Goal: Task Accomplishment & Management: Complete application form

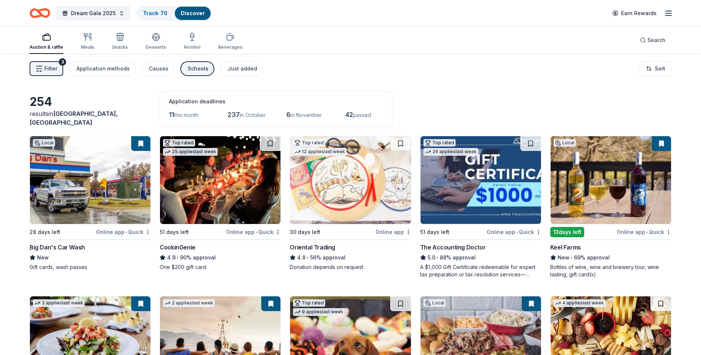
click at [651, 28] on div "Search" at bounding box center [652, 40] width 37 height 27
click at [652, 37] on span "Search" at bounding box center [656, 40] width 18 height 9
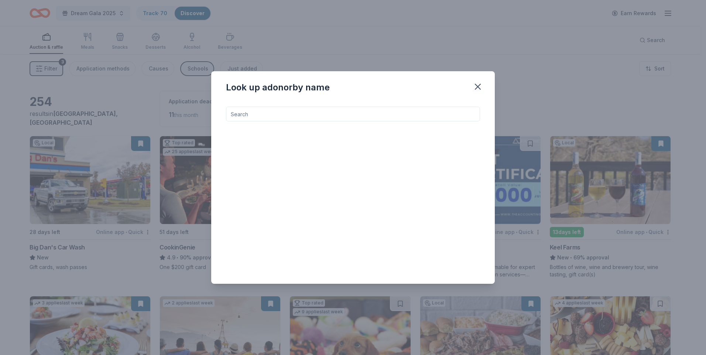
click at [406, 110] on input at bounding box center [353, 114] width 254 height 15
click at [332, 108] on input "white oak" at bounding box center [353, 114] width 254 height 15
click at [304, 112] on input "white oak" at bounding box center [353, 114] width 254 height 15
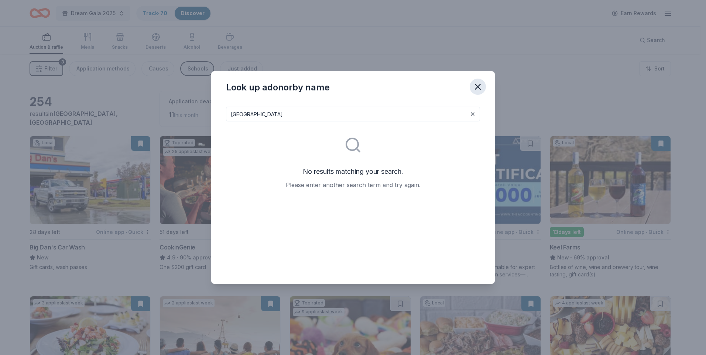
type input "white oak cottage"
click at [476, 89] on icon "button" at bounding box center [478, 86] width 5 height 5
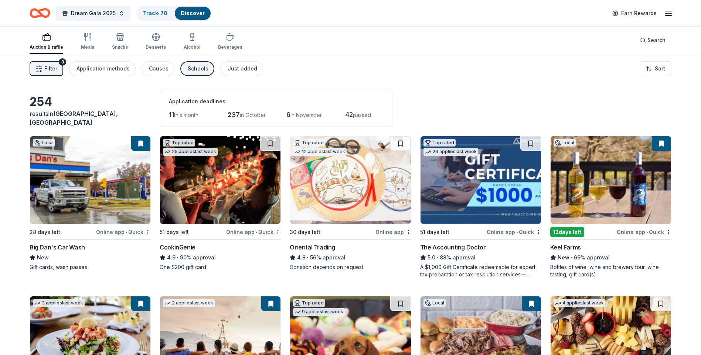
click at [54, 43] on div "Auction & raffle" at bounding box center [47, 42] width 34 height 18
click at [647, 44] on div "Search" at bounding box center [652, 40] width 25 height 9
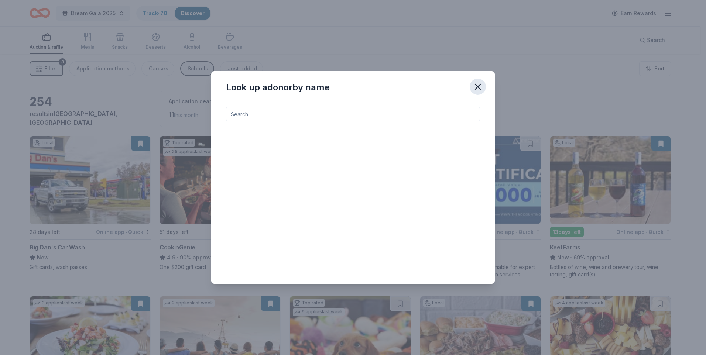
click at [480, 85] on icon "button" at bounding box center [478, 86] width 5 height 5
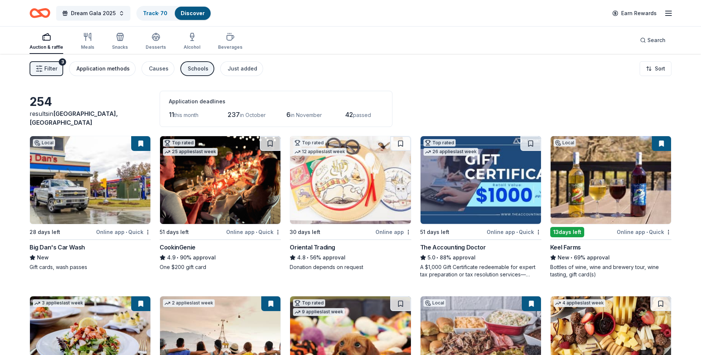
click at [85, 65] on div "Application methods" at bounding box center [102, 68] width 53 height 9
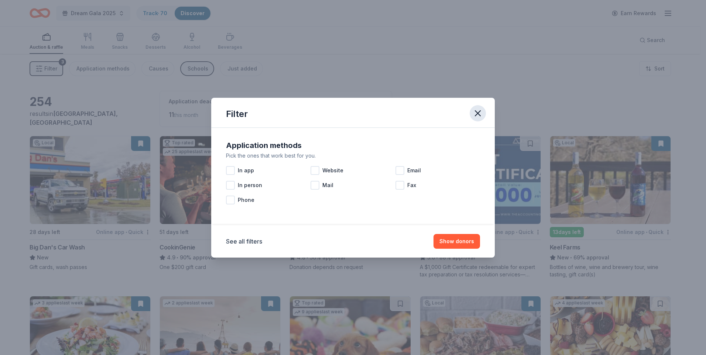
click at [481, 111] on icon "button" at bounding box center [478, 113] width 5 height 5
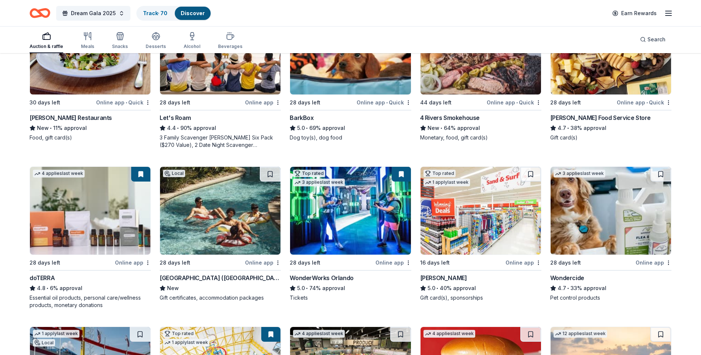
scroll to position [296, 0]
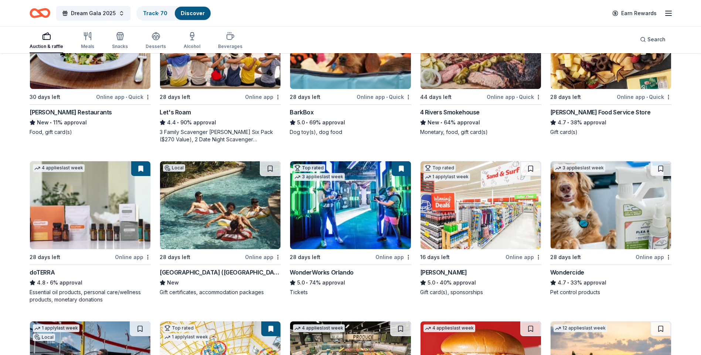
click at [222, 213] on img at bounding box center [220, 205] width 120 height 88
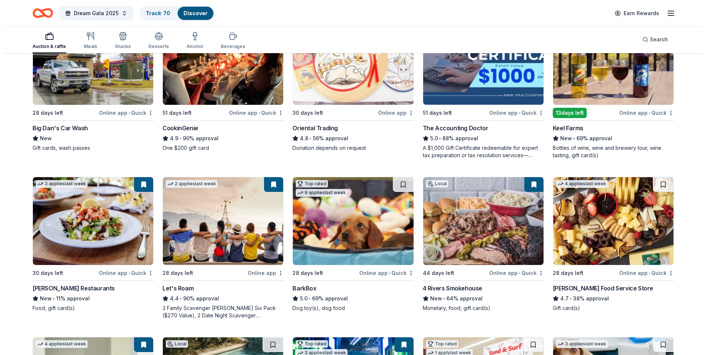
scroll to position [0, 0]
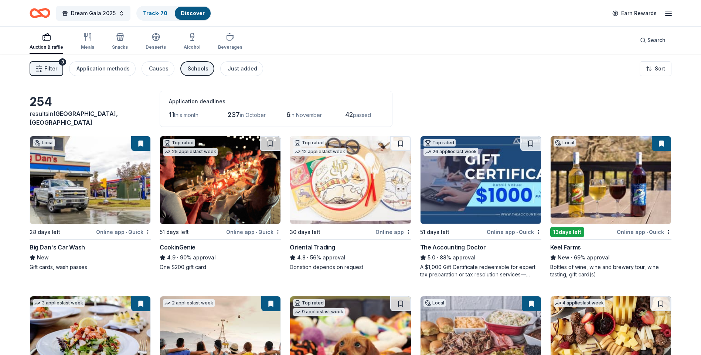
click at [49, 73] on button "Filter 3" at bounding box center [47, 68] width 34 height 15
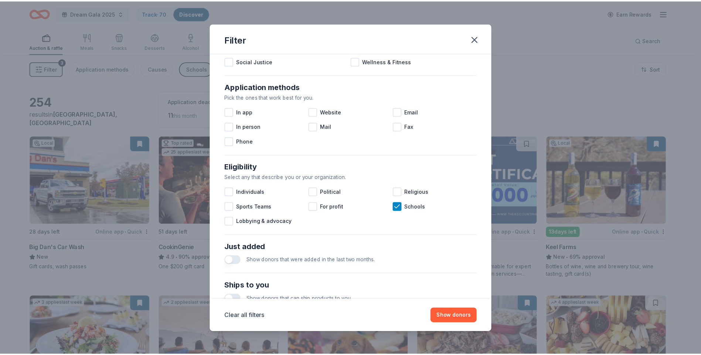
scroll to position [240, 0]
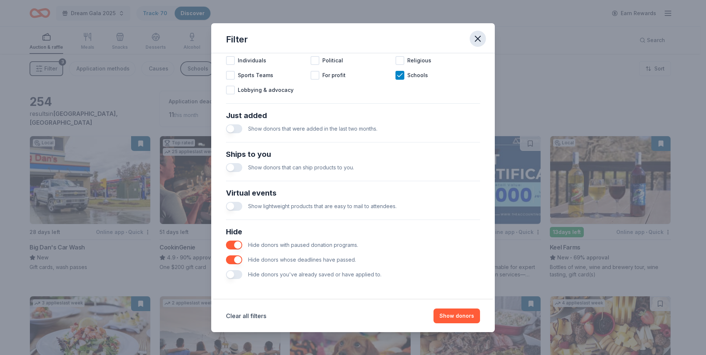
click at [478, 35] on icon "button" at bounding box center [478, 39] width 10 height 10
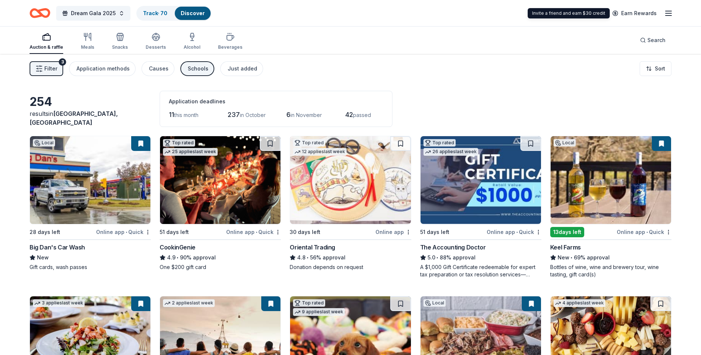
click at [666, 16] on icon "button" at bounding box center [668, 13] width 9 height 9
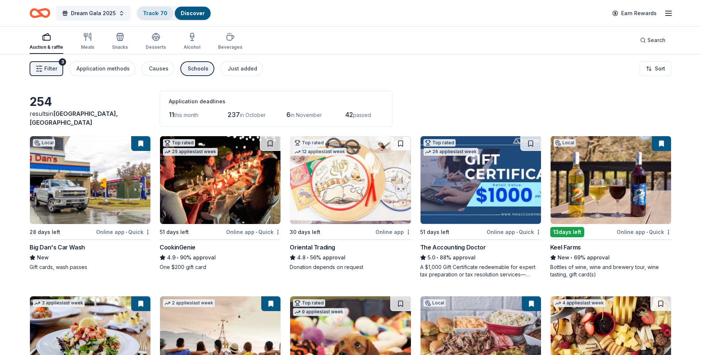
click at [164, 14] on link "Track · 70" at bounding box center [155, 13] width 24 height 6
click at [194, 19] on div "Discover" at bounding box center [193, 13] width 36 height 13
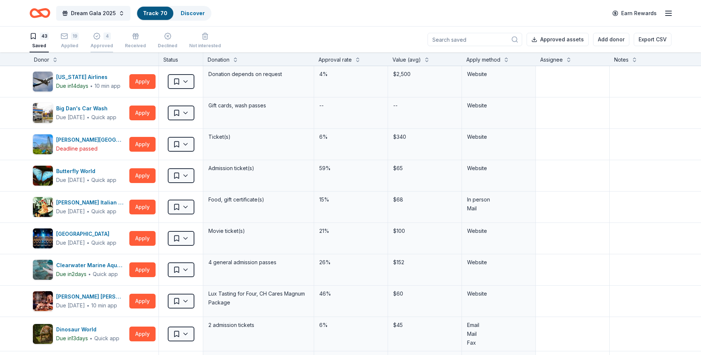
click at [93, 42] on div "4 Approved" at bounding box center [102, 41] width 23 height 16
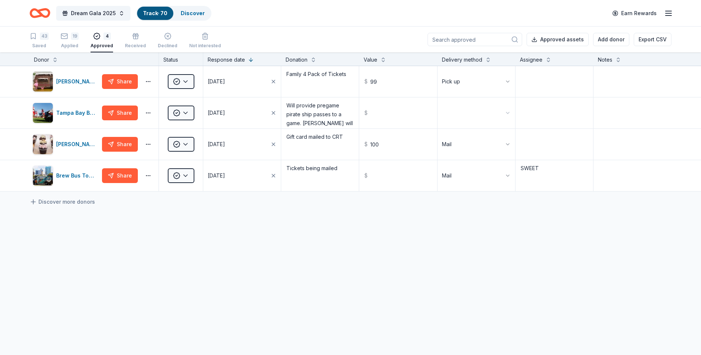
click at [56, 39] on div "43 Saved 19 Applied 4 Approved Received Declined Not interested" at bounding box center [125, 41] width 191 height 23
click at [66, 42] on div "19 Applied" at bounding box center [70, 41] width 18 height 16
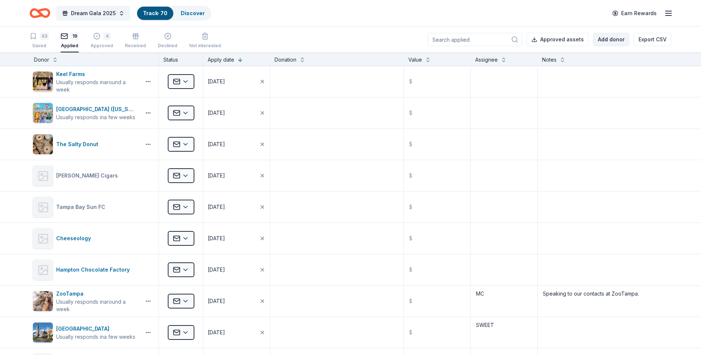
click at [604, 40] on button "Add donor" at bounding box center [611, 39] width 36 height 13
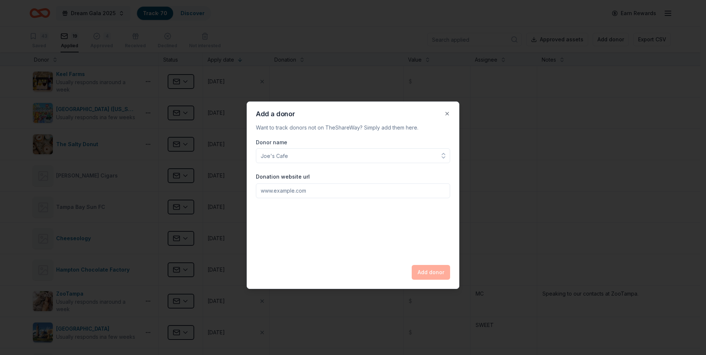
click at [288, 157] on input "Donor name" at bounding box center [353, 156] width 194 height 15
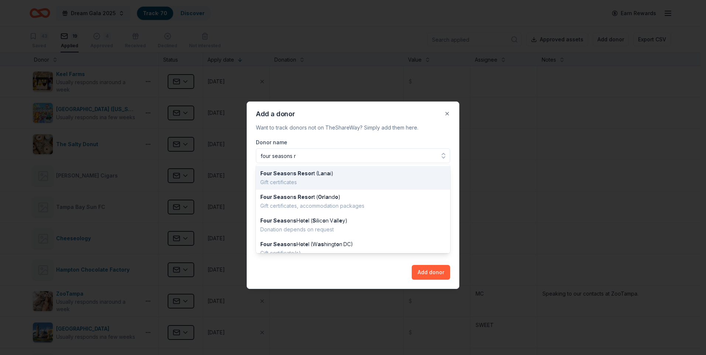
type input "four seasons re"
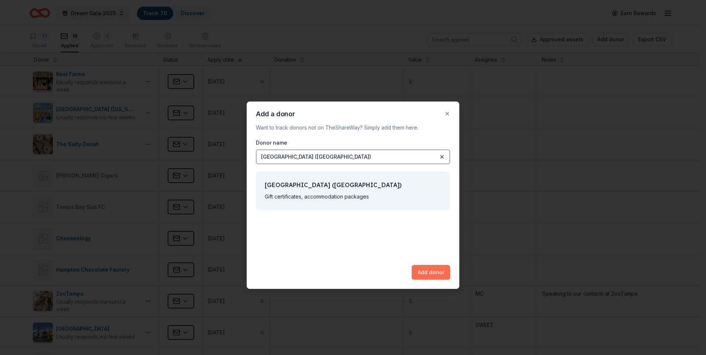
click at [417, 272] on button "Add donor" at bounding box center [431, 272] width 38 height 15
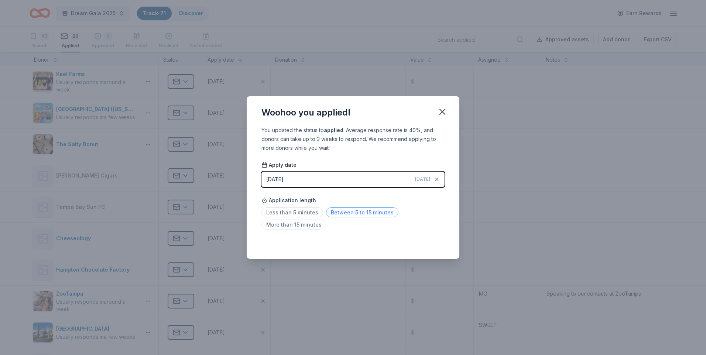
click at [332, 210] on span "Between 5 to 15 minutes" at bounding box center [362, 213] width 72 height 10
click at [440, 109] on icon "button" at bounding box center [442, 112] width 10 height 10
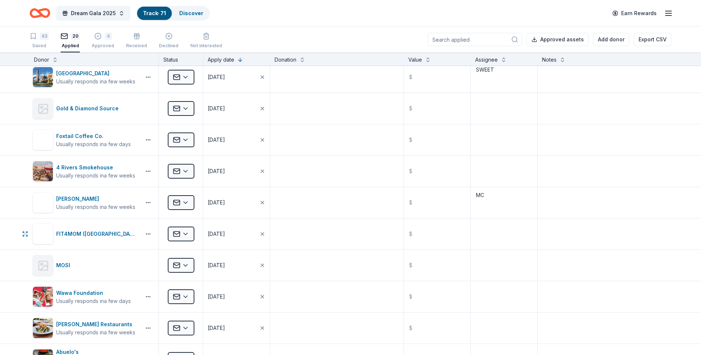
scroll to position [477, 0]
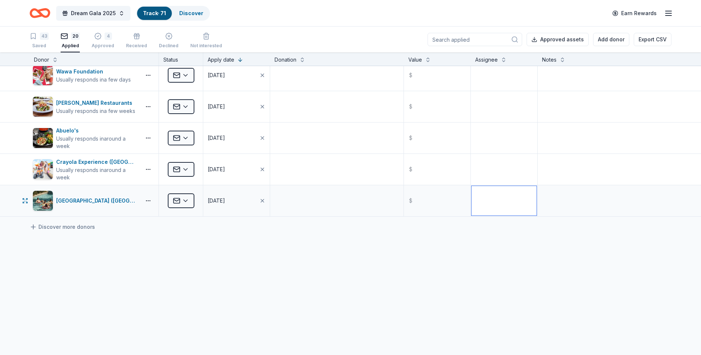
click at [490, 200] on textarea at bounding box center [503, 201] width 65 height 30
type textarea "SJL"
click at [548, 197] on textarea at bounding box center [604, 201] width 132 height 30
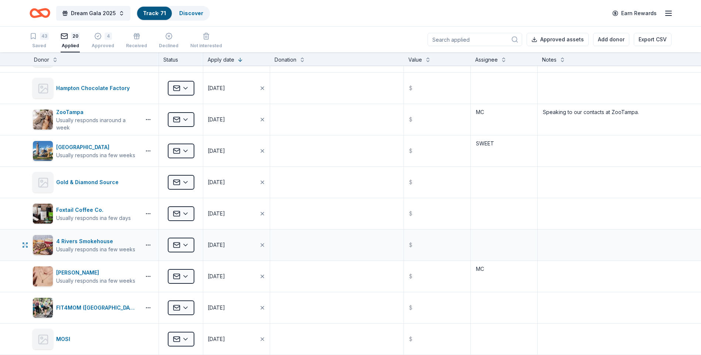
scroll to position [0, 0]
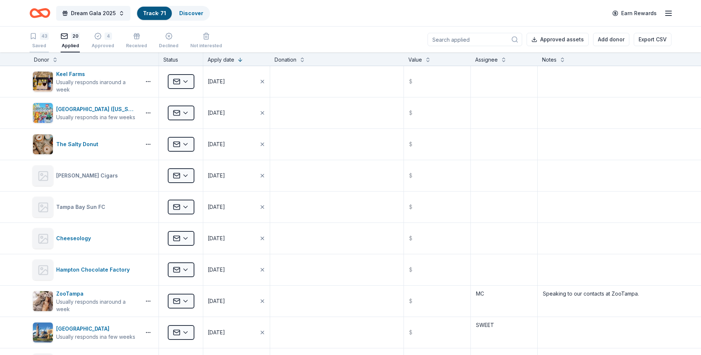
click at [37, 40] on div "43 Saved" at bounding box center [39, 41] width 19 height 16
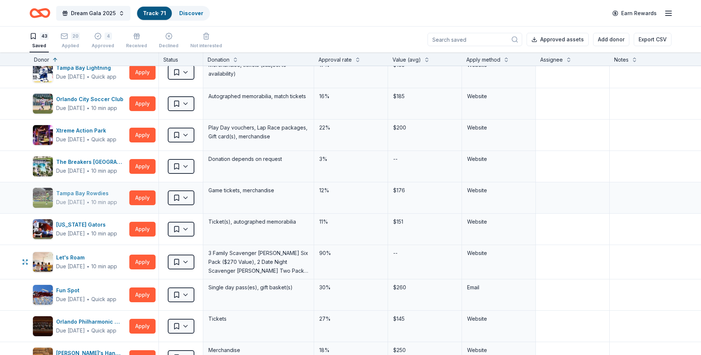
scroll to position [222, 0]
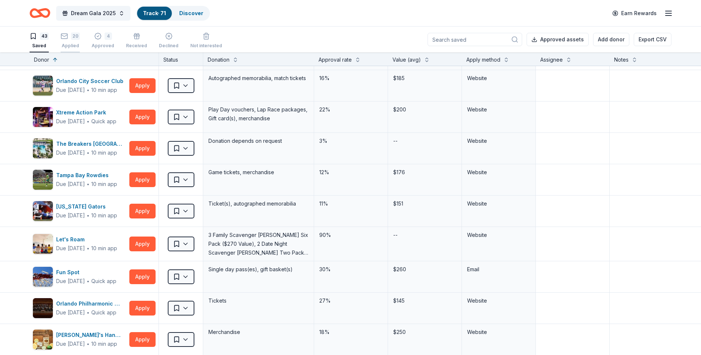
click at [76, 46] on div "Applied" at bounding box center [70, 46] width 19 height 6
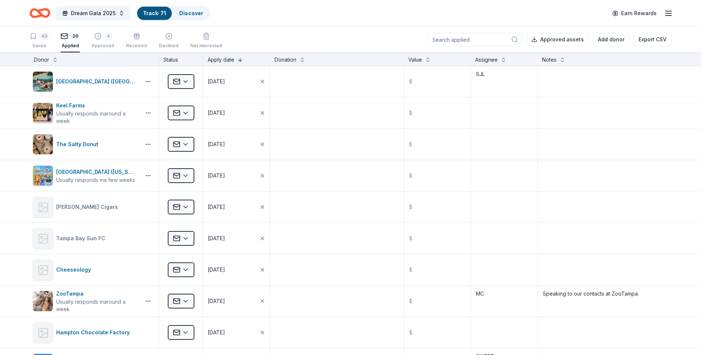
click at [98, 27] on div "43 Saved 20 Applied 4 Approved Received Declined Not interested Approved assets…" at bounding box center [351, 40] width 642 height 26
click at [102, 50] on button "4 Approved" at bounding box center [103, 41] width 23 height 23
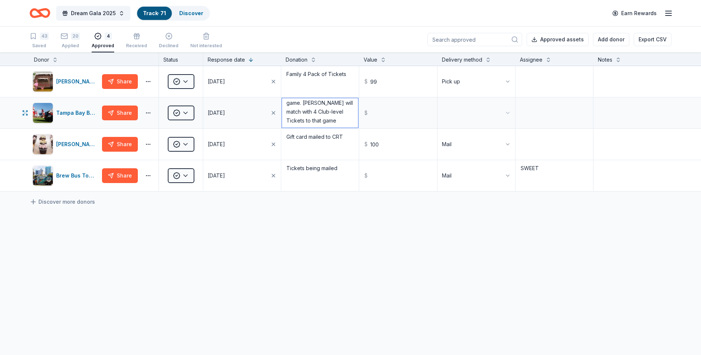
scroll to position [21, 0]
click at [70, 32] on button "20 Applied" at bounding box center [70, 41] width 19 height 23
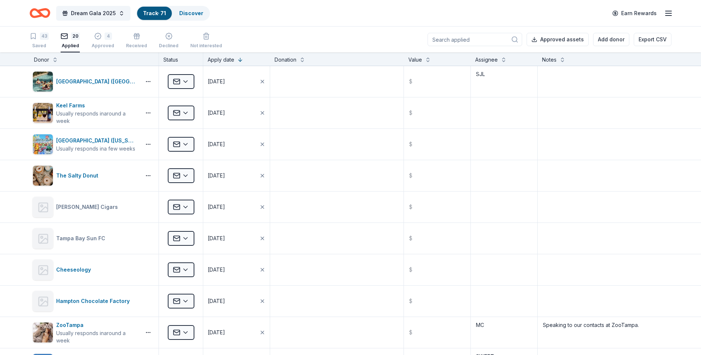
click at [53, 41] on div "43 Saved 20 Applied 4 Approved Received Declined Not interested" at bounding box center [126, 41] width 193 height 23
click at [41, 45] on div "Saved" at bounding box center [39, 46] width 19 height 6
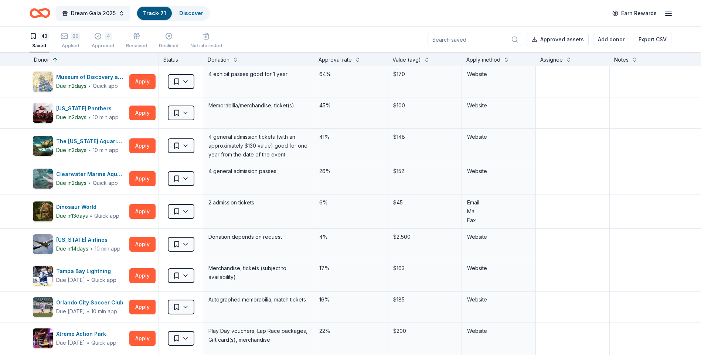
click at [40, 13] on icon "Home" at bounding box center [43, 12] width 11 height 7
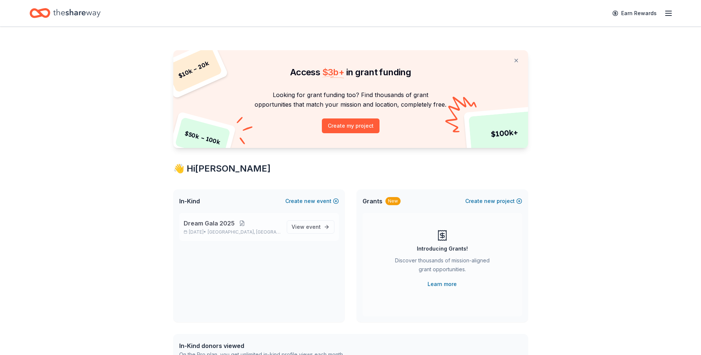
click at [240, 224] on button at bounding box center [242, 224] width 15 height 6
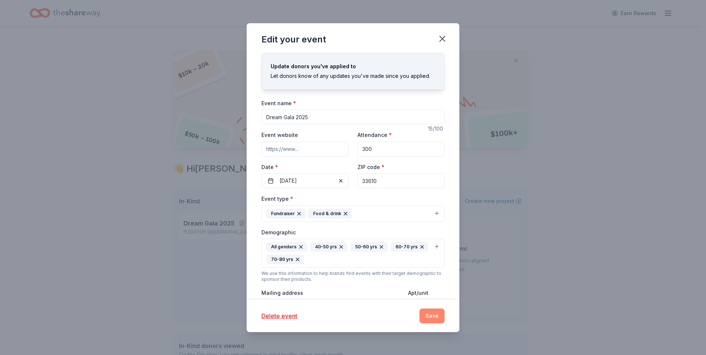
click at [430, 318] on button "Save" at bounding box center [432, 316] width 25 height 15
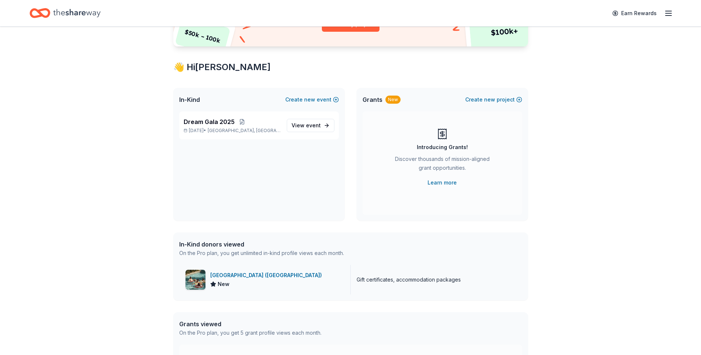
scroll to position [14, 0]
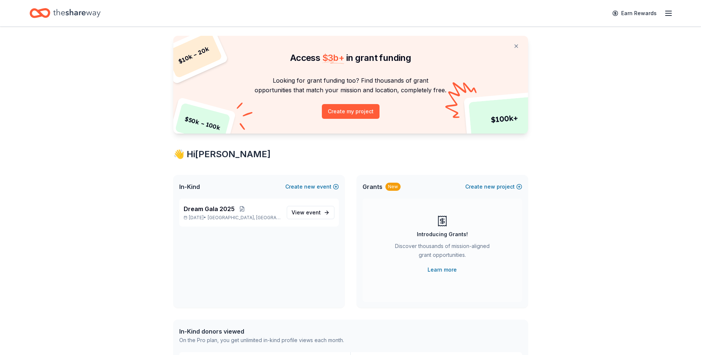
click at [219, 187] on div "In-Kind Create new event" at bounding box center [258, 187] width 171 height 24
click at [264, 205] on p "Dream Gala 2025" at bounding box center [232, 209] width 97 height 9
click at [309, 215] on span "event" at bounding box center [313, 213] width 15 height 6
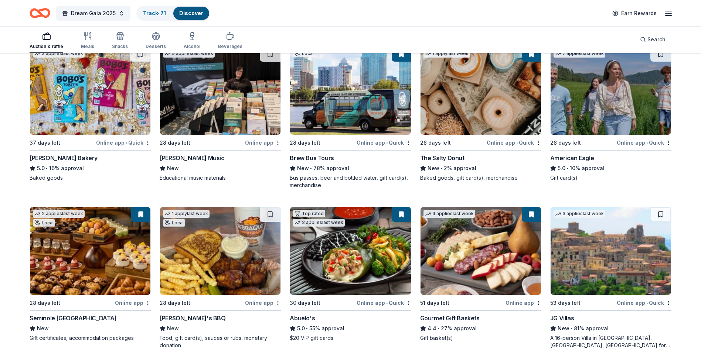
scroll to position [1145, 0]
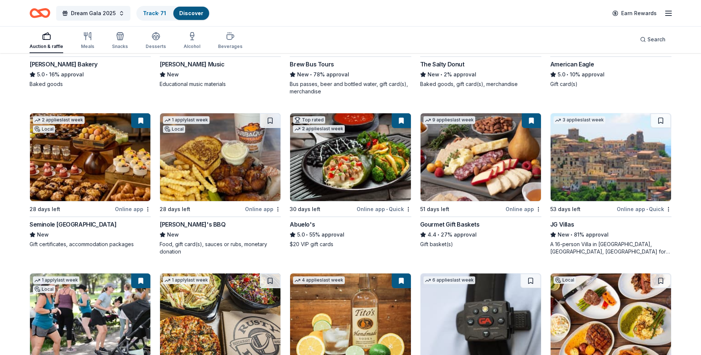
click at [125, 165] on img at bounding box center [90, 157] width 120 height 88
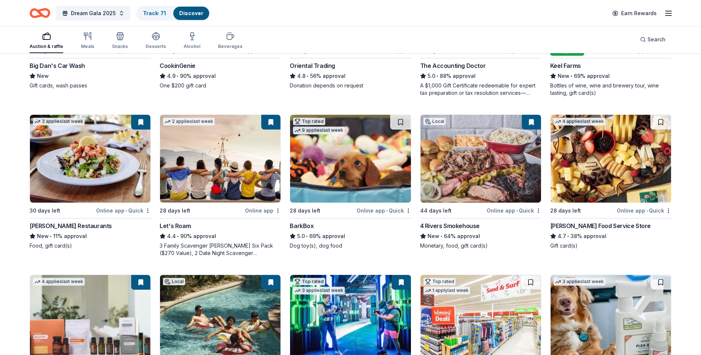
scroll to position [0, 0]
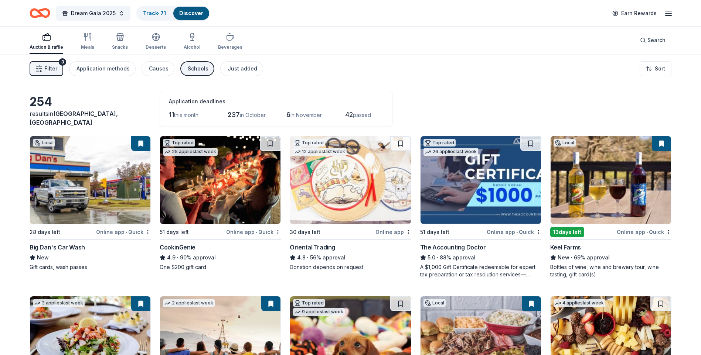
click at [184, 118] on span "this month" at bounding box center [186, 115] width 24 height 6
click at [272, 119] on div "11 this month 237 in October 6 in November 42 passed" at bounding box center [276, 115] width 214 height 12
click at [258, 115] on span "in October" at bounding box center [253, 115] width 26 height 6
click at [335, 115] on div "11 this month 237 in October 6 in November 42 passed" at bounding box center [276, 115] width 214 height 12
click at [369, 117] on span "passed" at bounding box center [362, 115] width 18 height 6
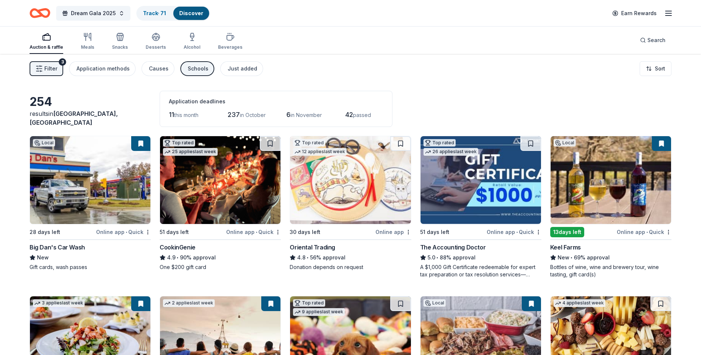
click at [48, 63] on button "Filter 3" at bounding box center [47, 68] width 34 height 15
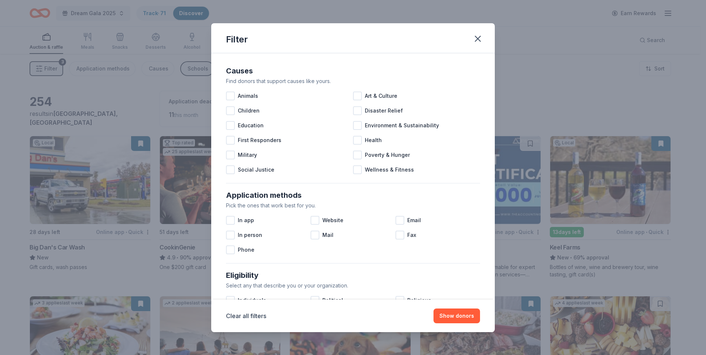
drag, startPoint x: 101, startPoint y: 106, endPoint x: 109, endPoint y: 107, distance: 8.5
click at [101, 107] on div "Filter Causes Find donors that support causes like yours. Animals Art & Culture…" at bounding box center [353, 177] width 706 height 355
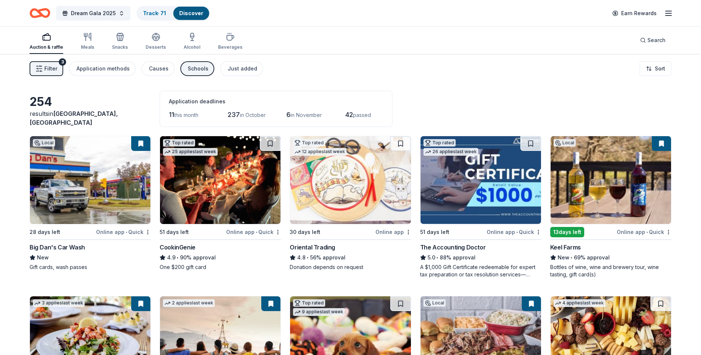
click at [662, 15] on div "Earn Rewards" at bounding box center [640, 12] width 65 height 17
click at [154, 9] on div "Track · 71" at bounding box center [154, 13] width 35 height 13
click at [156, 8] on div "Track · 71" at bounding box center [154, 13] width 35 height 13
click at [197, 18] on div "Discover" at bounding box center [191, 13] width 36 height 13
click at [106, 5] on div "Dream Gala 2025 Track · 71 Discover" at bounding box center [120, 12] width 180 height 17
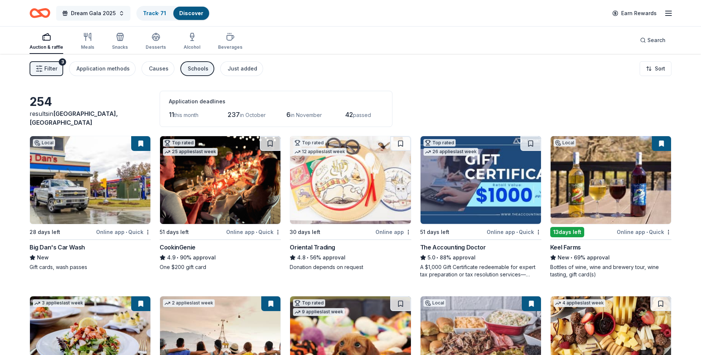
click at [108, 14] on span "Dream Gala 2025" at bounding box center [93, 13] width 45 height 9
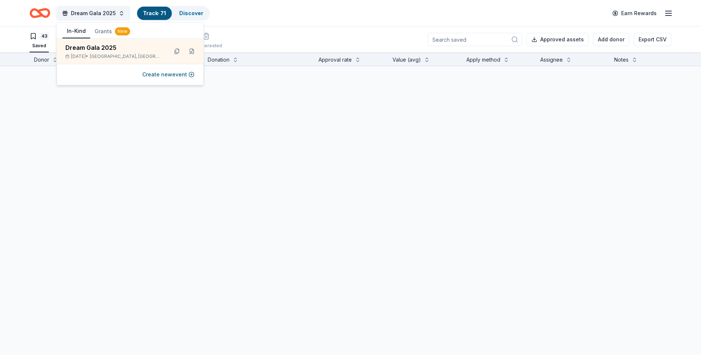
scroll to position [0, 0]
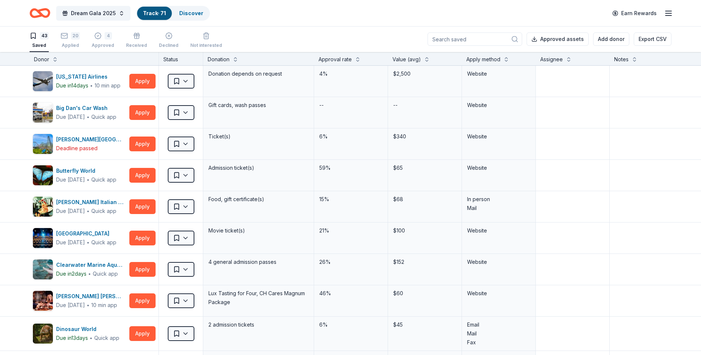
click at [265, 40] on div "43 Saved 20 Applied 4 Approved Received Declined Not interested Approved assets…" at bounding box center [351, 39] width 642 height 26
click at [78, 43] on div "Applied" at bounding box center [70, 45] width 19 height 6
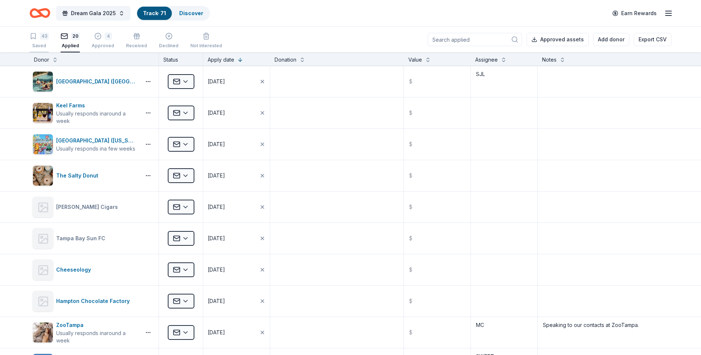
click at [48, 38] on div "43" at bounding box center [44, 36] width 9 height 7
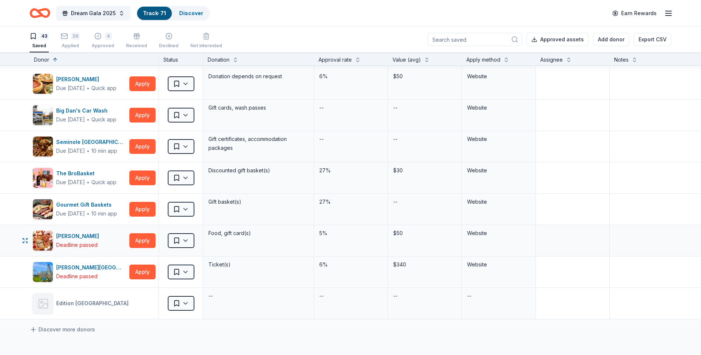
scroll to position [1108, 0]
click at [190, 13] on link "Discover" at bounding box center [191, 13] width 24 height 6
click at [192, 14] on link "Discover" at bounding box center [191, 13] width 24 height 6
click at [184, 11] on link "Discover" at bounding box center [191, 13] width 24 height 6
click at [193, 14] on link "Discover" at bounding box center [191, 13] width 24 height 6
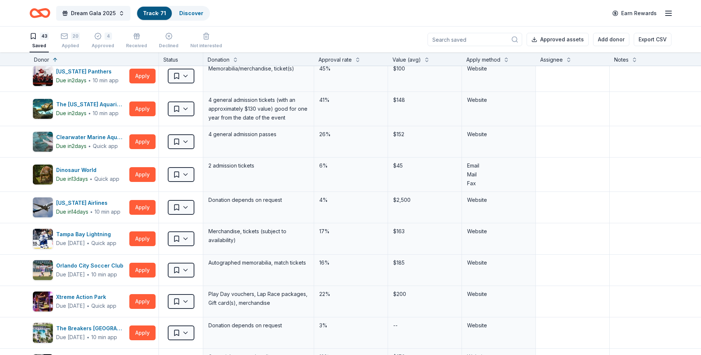
scroll to position [0, 0]
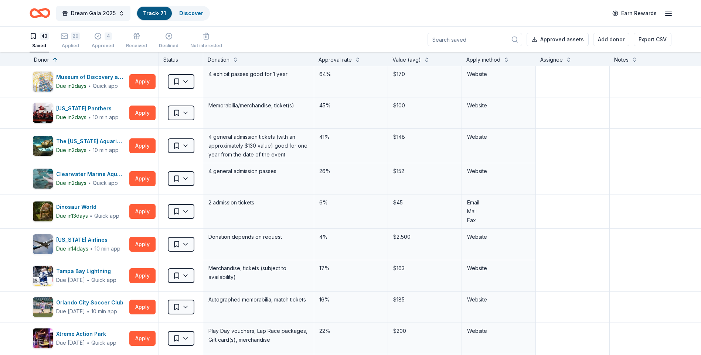
click at [153, 10] on link "Track · 71" at bounding box center [154, 13] width 23 height 6
click at [181, 13] on link "Discover" at bounding box center [191, 13] width 24 height 6
click at [65, 43] on div "Applied" at bounding box center [70, 46] width 19 height 6
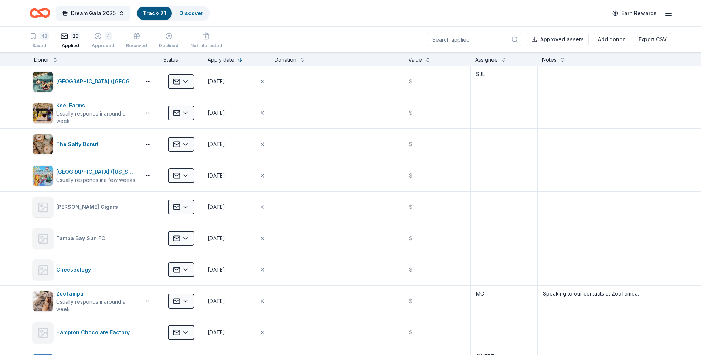
click at [93, 41] on div "4 Approved" at bounding box center [103, 41] width 23 height 16
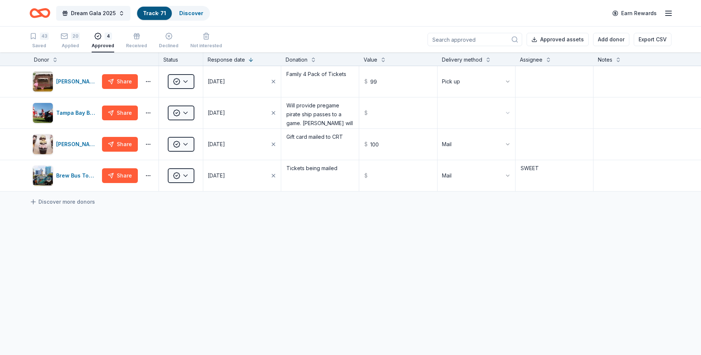
click at [151, 15] on link "Track · 71" at bounding box center [154, 13] width 23 height 6
drag, startPoint x: 149, startPoint y: 17, endPoint x: 207, endPoint y: 24, distance: 58.4
click at [207, 24] on div "Dream Gala 2025 Track · 71 Discover Earn Rewards" at bounding box center [350, 13] width 701 height 26
click at [181, 17] on div "Discover" at bounding box center [191, 13] width 36 height 13
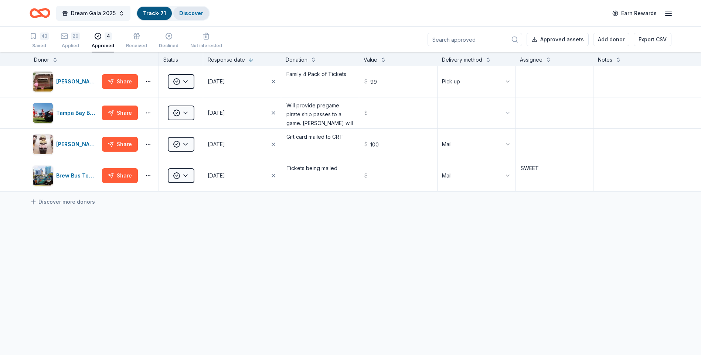
click at [182, 13] on link "Discover" at bounding box center [191, 13] width 24 height 6
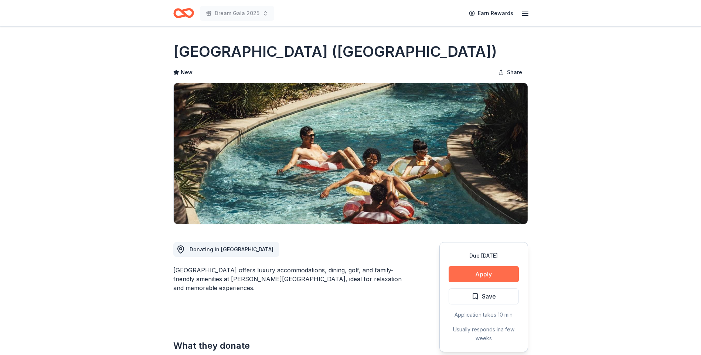
click at [456, 277] on button "Apply" at bounding box center [484, 274] width 70 height 16
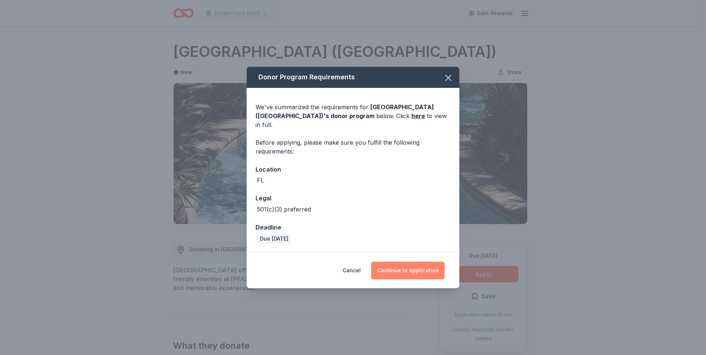
click at [386, 262] on button "Continue to application" at bounding box center [408, 271] width 74 height 18
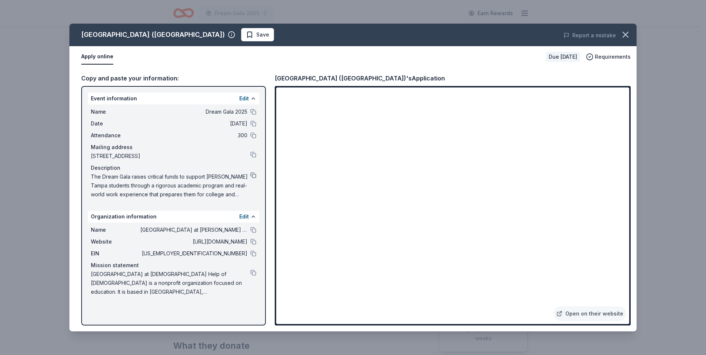
click at [251, 177] on button at bounding box center [254, 176] width 6 height 6
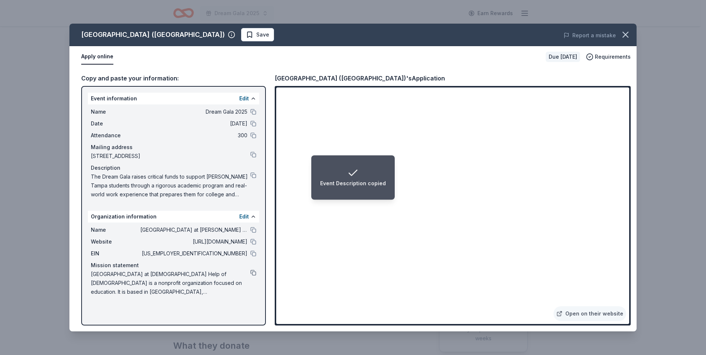
click at [254, 274] on button at bounding box center [254, 273] width 6 height 6
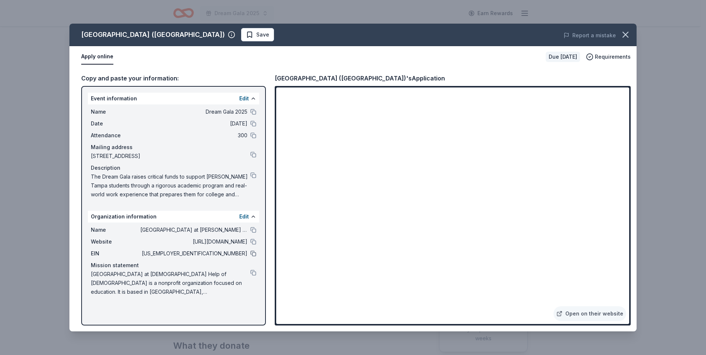
click at [255, 253] on button at bounding box center [254, 254] width 6 height 6
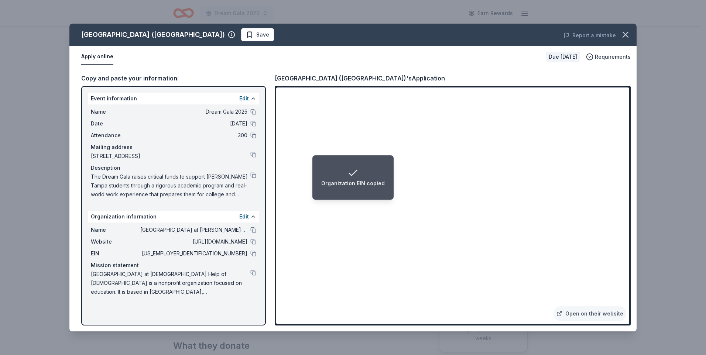
click at [155, 156] on span "[STREET_ADDRESS]" at bounding box center [171, 156] width 160 height 9
click at [140, 157] on span "[STREET_ADDRESS]" at bounding box center [171, 156] width 160 height 9
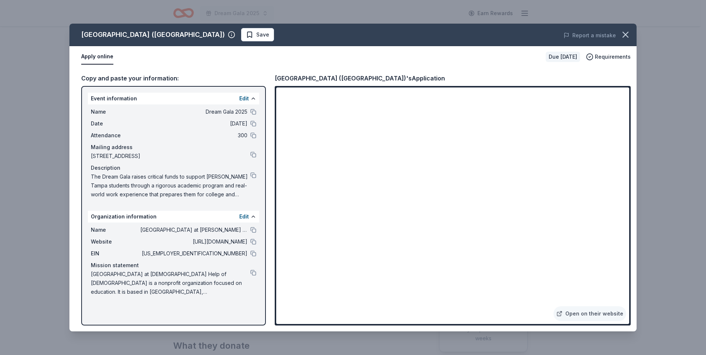
drag, startPoint x: 154, startPoint y: 156, endPoint x: 82, endPoint y: 158, distance: 71.3
click at [82, 158] on div "Event information Edit Name Dream Gala 2025 Date [DATE] Attendance 300 Mailing …" at bounding box center [173, 206] width 185 height 240
click at [255, 154] on button at bounding box center [254, 155] width 6 height 6
click at [628, 36] on icon "button" at bounding box center [626, 35] width 10 height 10
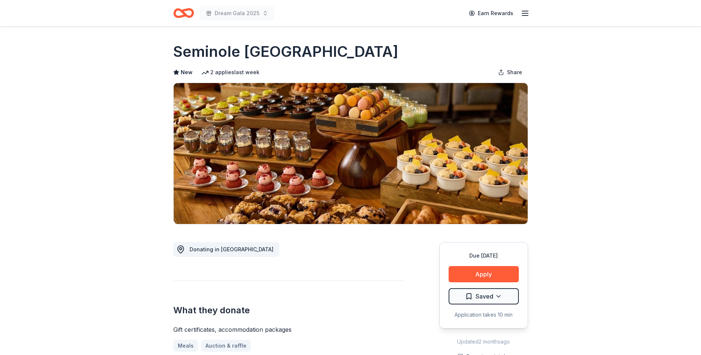
click at [523, 10] on icon "button" at bounding box center [525, 13] width 9 height 9
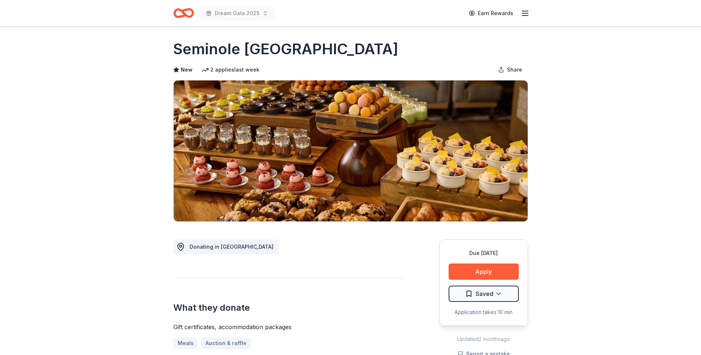
scroll to position [111, 0]
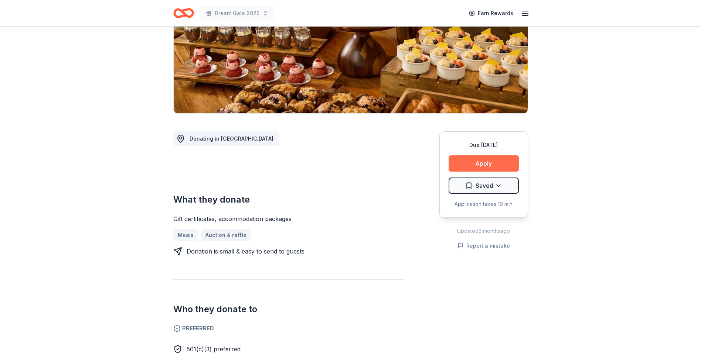
click at [495, 163] on button "Apply" at bounding box center [484, 164] width 70 height 16
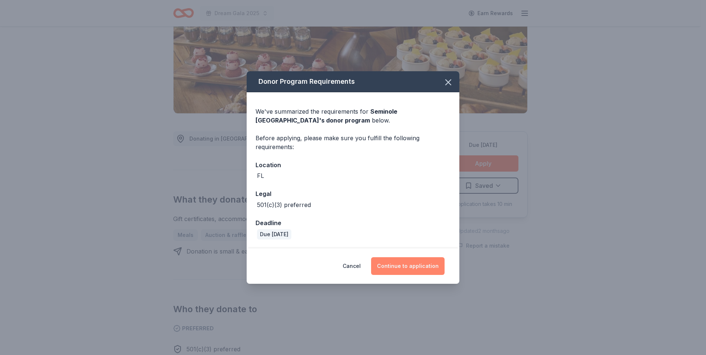
click at [429, 268] on button "Continue to application" at bounding box center [408, 267] width 74 height 18
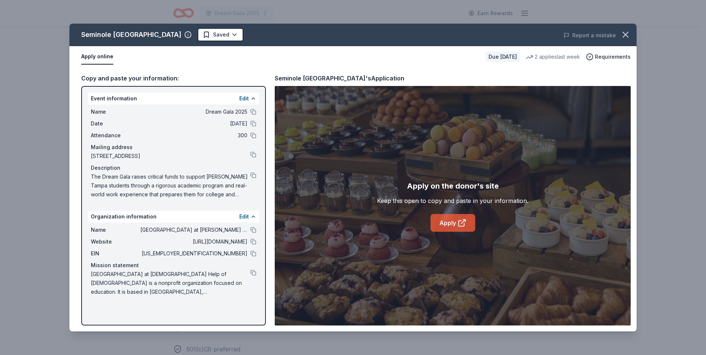
click at [459, 222] on icon at bounding box center [462, 223] width 9 height 9
click at [627, 36] on icon "button" at bounding box center [625, 34] width 5 height 5
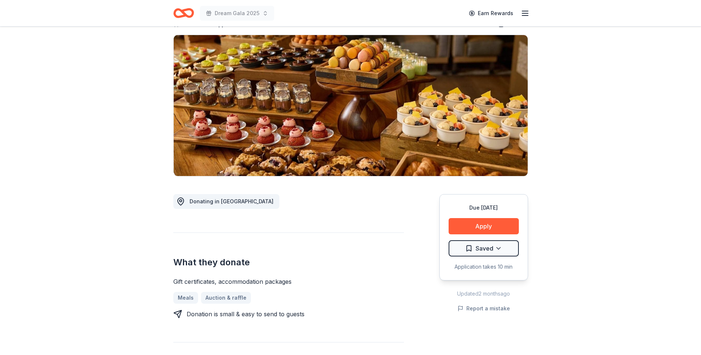
scroll to position [0, 0]
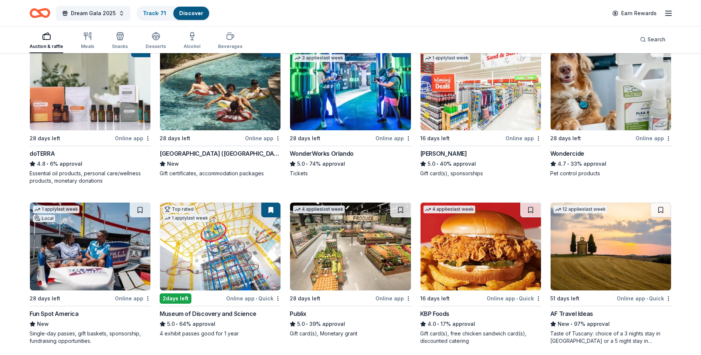
scroll to position [463, 0]
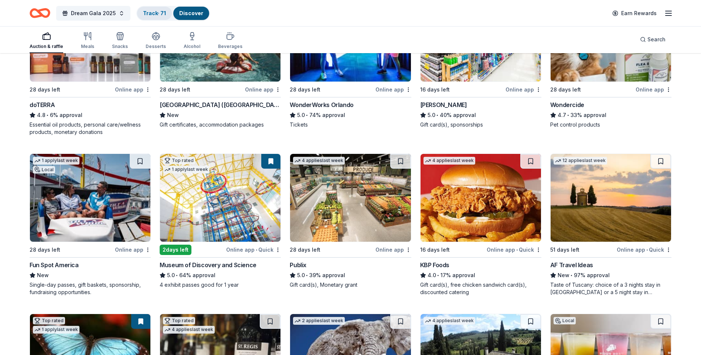
click at [159, 16] on link "Track · 71" at bounding box center [154, 13] width 23 height 6
click at [240, 211] on img at bounding box center [220, 198] width 120 height 88
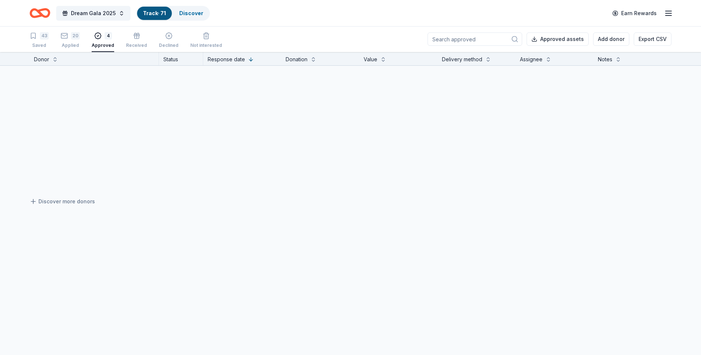
scroll to position [0, 0]
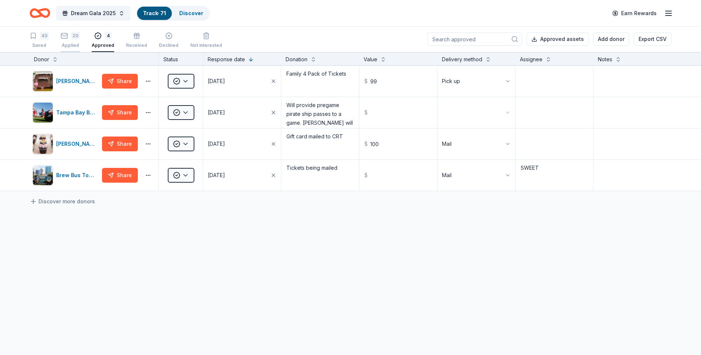
click at [72, 46] on div "Applied" at bounding box center [70, 45] width 19 height 6
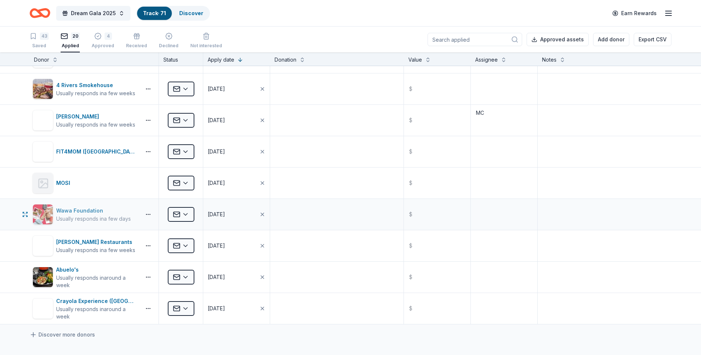
scroll to position [406, 0]
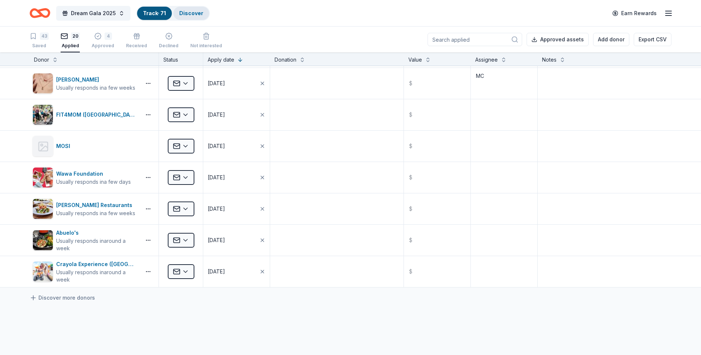
click at [196, 14] on link "Discover" at bounding box center [191, 13] width 24 height 6
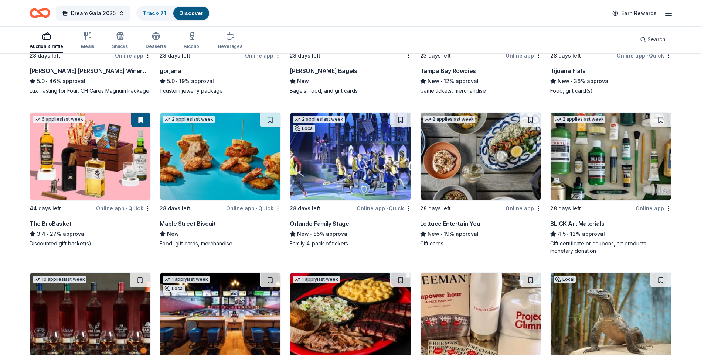
scroll to position [1632, 0]
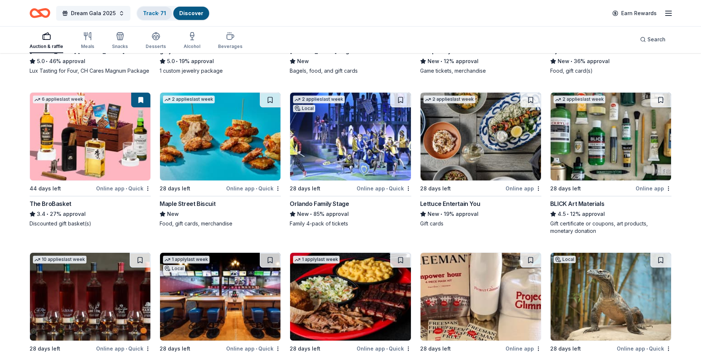
click at [157, 14] on link "Track · 71" at bounding box center [154, 13] width 23 height 6
click at [163, 14] on link "Track · 71" at bounding box center [154, 13] width 23 height 6
click at [242, 144] on img at bounding box center [220, 137] width 120 height 88
click at [151, 16] on link "Track · 71" at bounding box center [154, 13] width 23 height 6
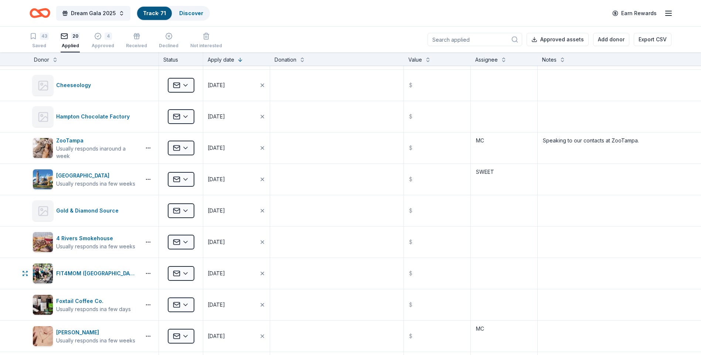
scroll to position [443, 0]
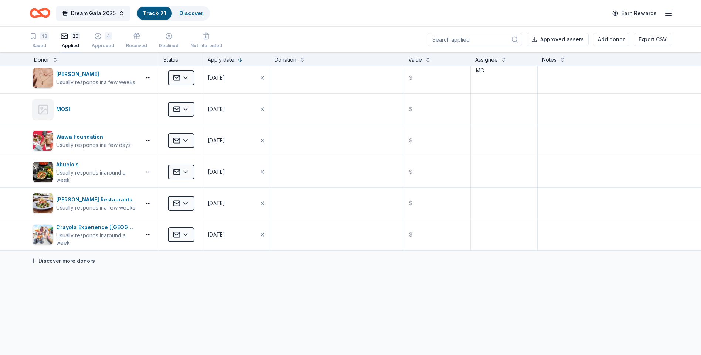
click at [58, 263] on link "Discover more donors" at bounding box center [62, 261] width 65 height 9
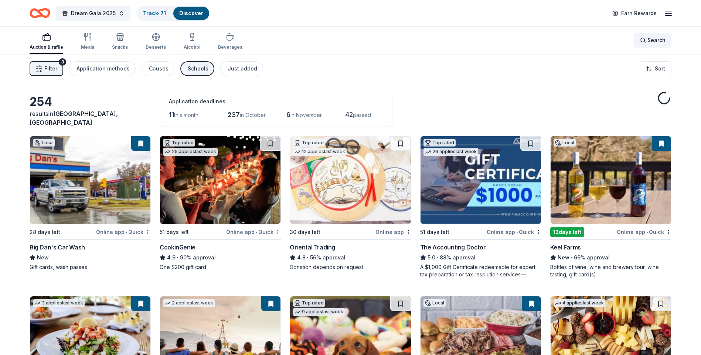
click at [660, 41] on span "Search" at bounding box center [656, 40] width 18 height 9
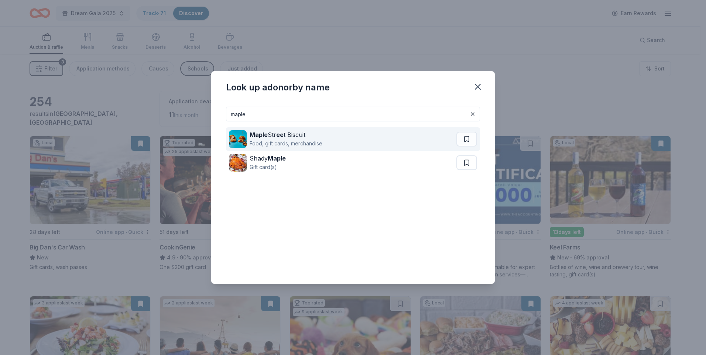
type input "maple"
click at [309, 145] on div "Food, gift cards, merchandise" at bounding box center [286, 143] width 73 height 9
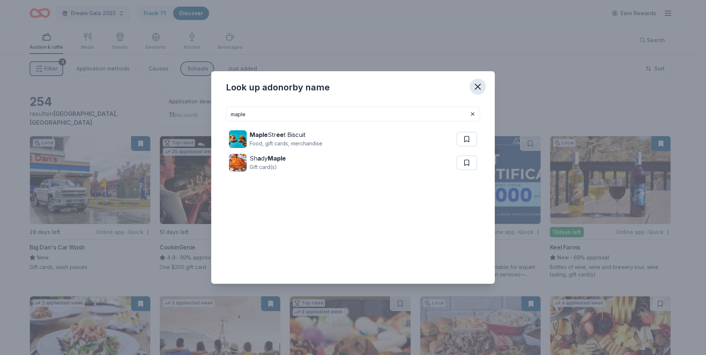
click at [478, 86] on icon "button" at bounding box center [478, 86] width 5 height 5
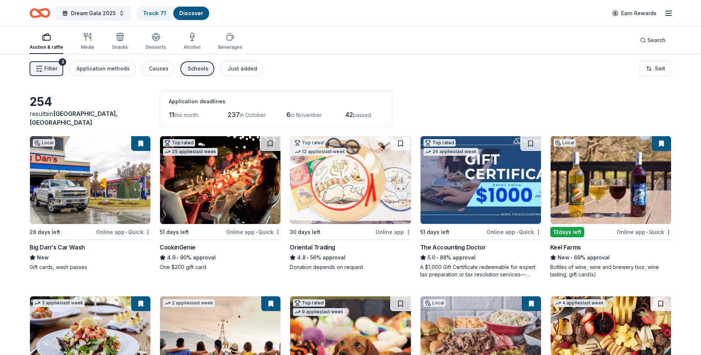
drag, startPoint x: 148, startPoint y: 13, endPoint x: 151, endPoint y: 20, distance: 7.8
click at [148, 13] on link "Track · 71" at bounding box center [154, 13] width 23 height 6
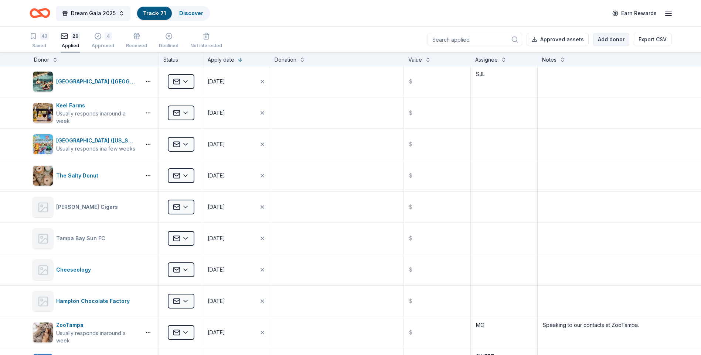
click at [620, 43] on button "Add donor" at bounding box center [611, 39] width 36 height 13
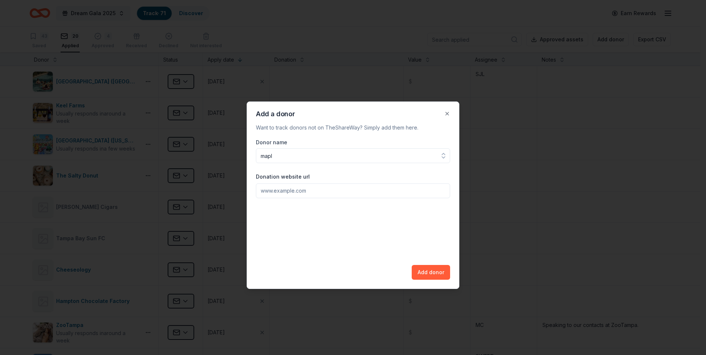
type input "maple"
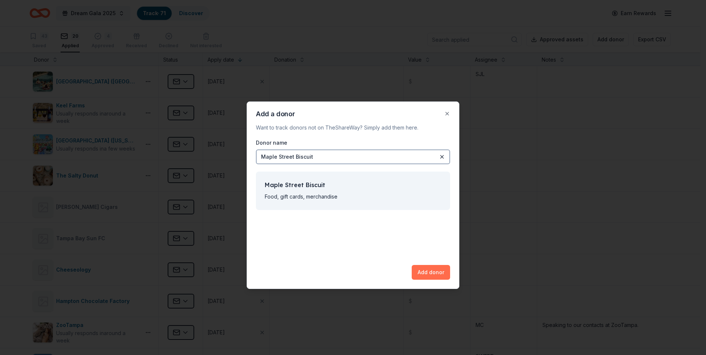
click at [419, 269] on button "Add donor" at bounding box center [431, 272] width 38 height 15
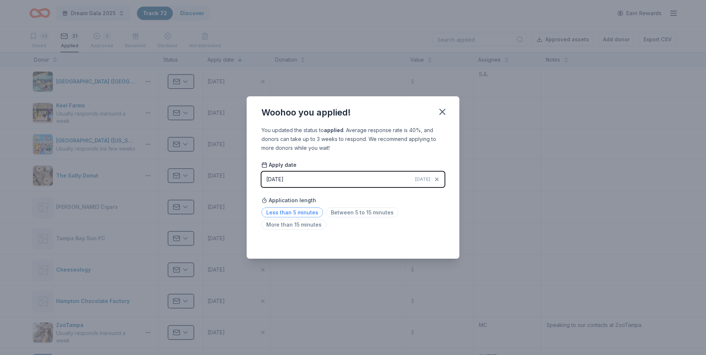
click at [314, 214] on span "Less than 5 minutes" at bounding box center [293, 213] width 62 height 10
click at [445, 115] on icon "button" at bounding box center [442, 112] width 10 height 10
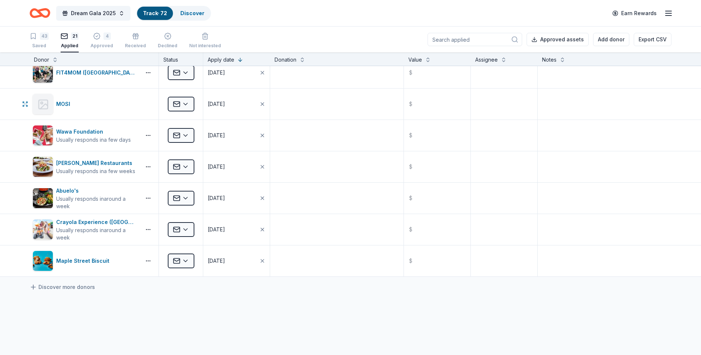
scroll to position [509, 0]
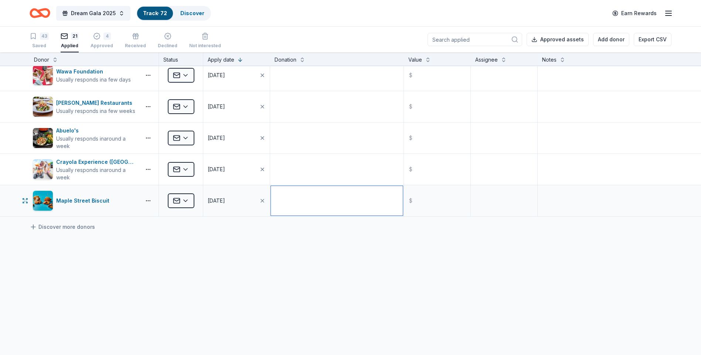
click at [336, 200] on textarea at bounding box center [337, 201] width 132 height 30
click at [499, 204] on textarea at bounding box center [503, 201] width 65 height 30
type textarea "SJL"
click at [65, 223] on link "Discover more donors" at bounding box center [62, 227] width 65 height 9
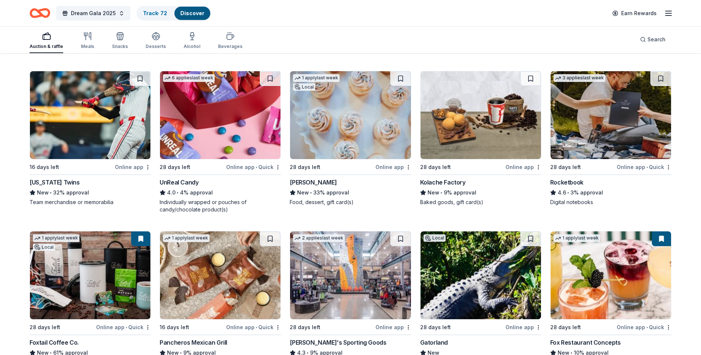
scroll to position [2985, 0]
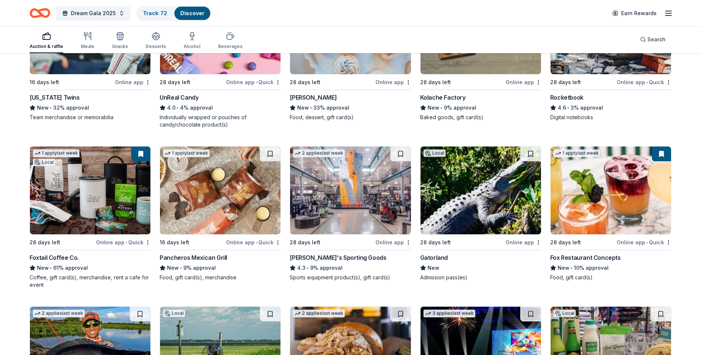
click at [109, 199] on img at bounding box center [90, 191] width 120 height 88
click at [156, 14] on link "Track · 72" at bounding box center [155, 13] width 24 height 6
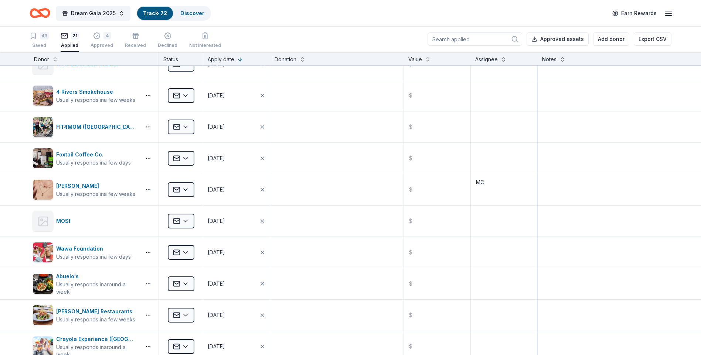
scroll to position [287, 0]
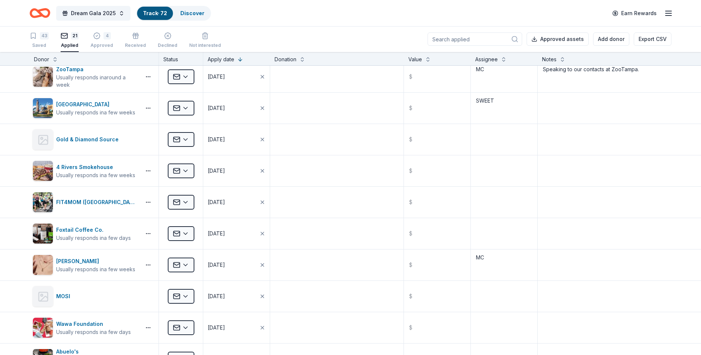
click at [75, 263] on div "Kendra Scott" at bounding box center [95, 261] width 79 height 9
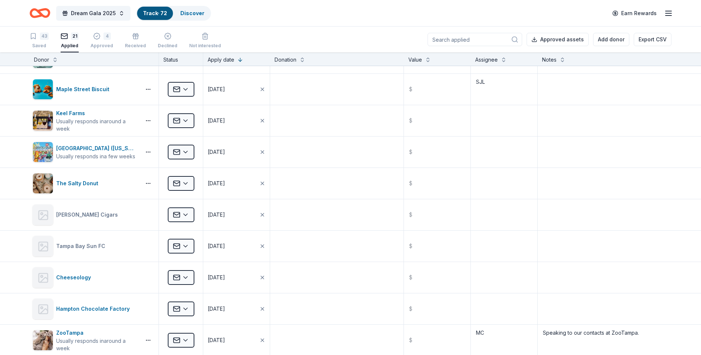
scroll to position [0, 0]
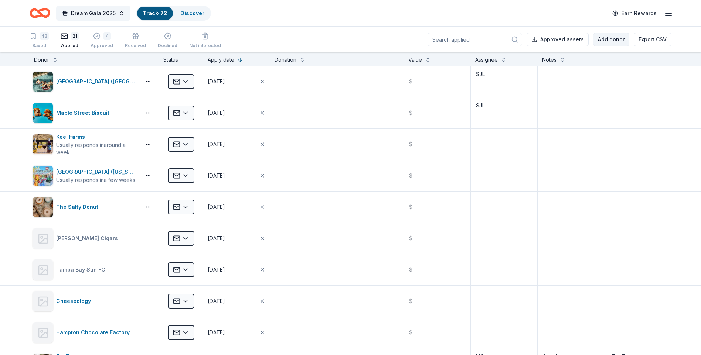
click at [619, 43] on button "Add donor" at bounding box center [611, 39] width 36 height 13
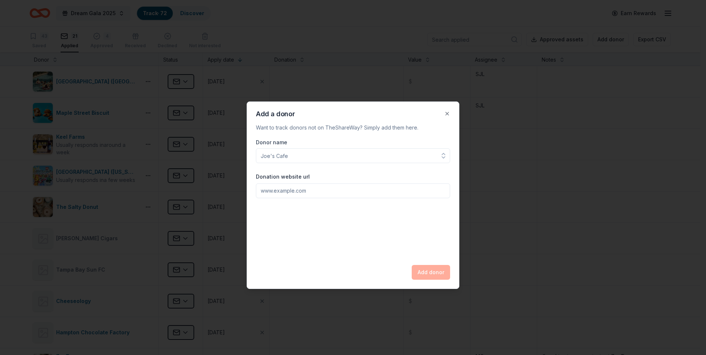
click at [358, 156] on input "Donor name" at bounding box center [353, 156] width 194 height 15
type input "foxtail"
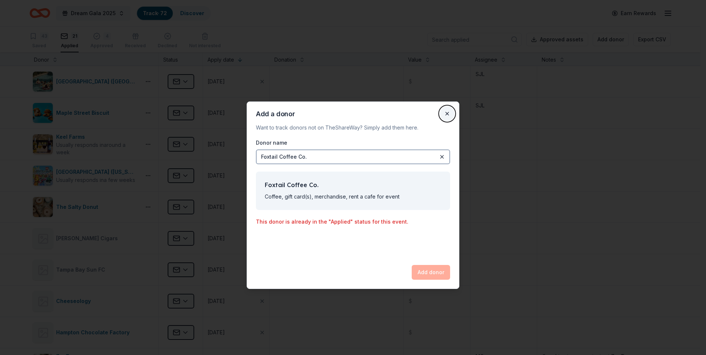
click at [445, 115] on button "Close" at bounding box center [447, 113] width 15 height 15
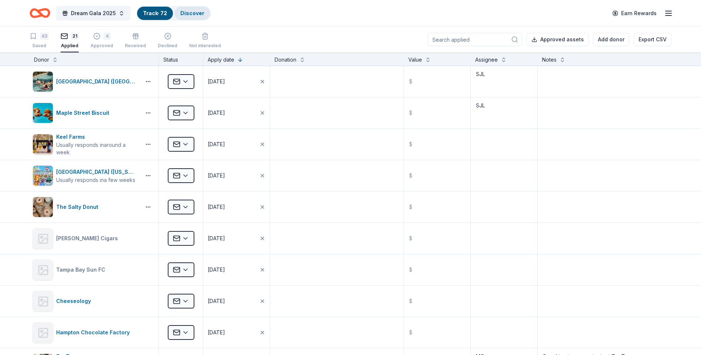
click at [203, 17] on div "Discover" at bounding box center [192, 13] width 36 height 13
click at [189, 11] on link "Discover" at bounding box center [192, 13] width 24 height 6
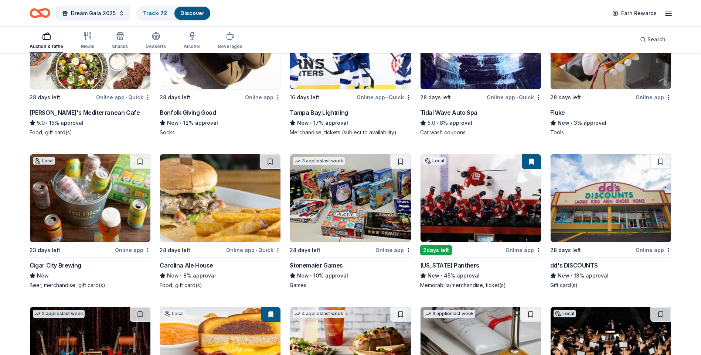
scroll to position [2069, 0]
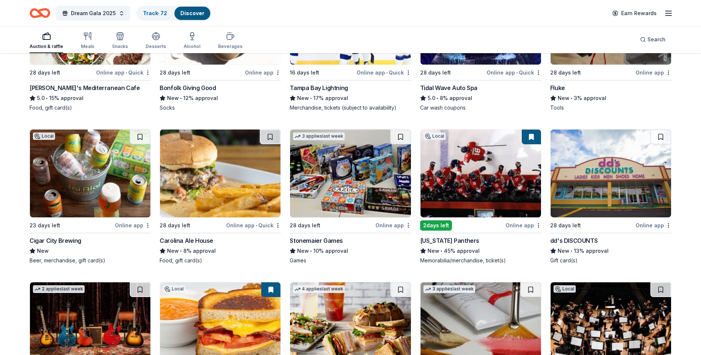
click at [84, 187] on img at bounding box center [90, 174] width 120 height 88
click at [143, 10] on link "Track · 72" at bounding box center [155, 13] width 24 height 6
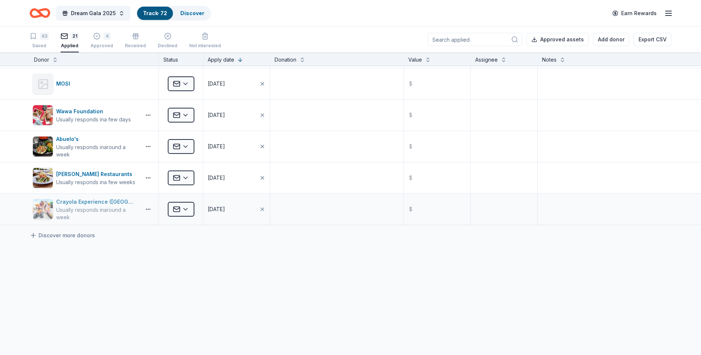
scroll to position [509, 0]
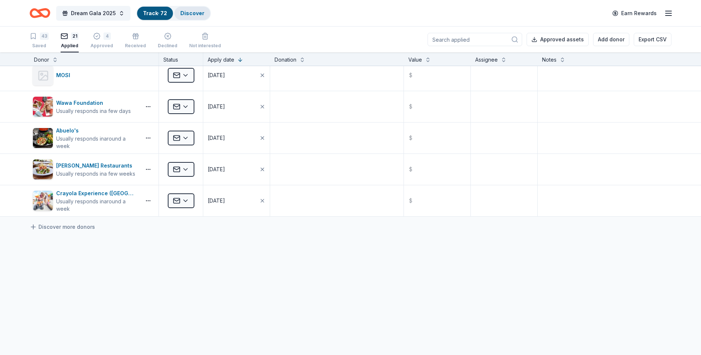
click at [187, 13] on link "Discover" at bounding box center [192, 13] width 24 height 6
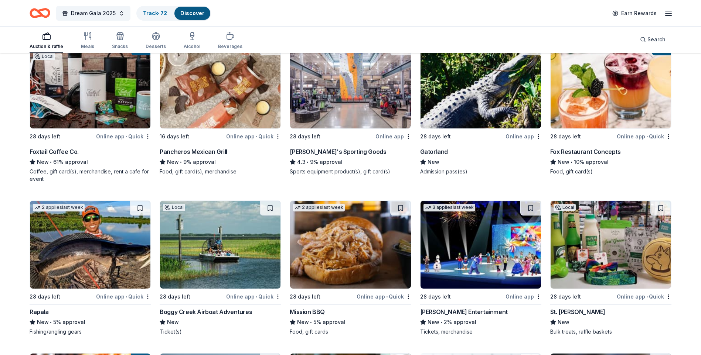
scroll to position [3104, 0]
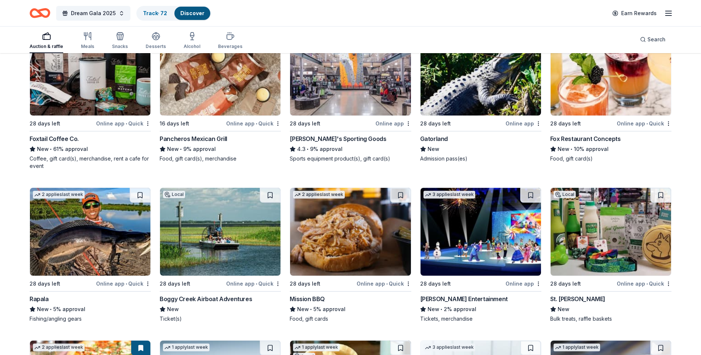
click at [341, 87] on img at bounding box center [350, 72] width 120 height 88
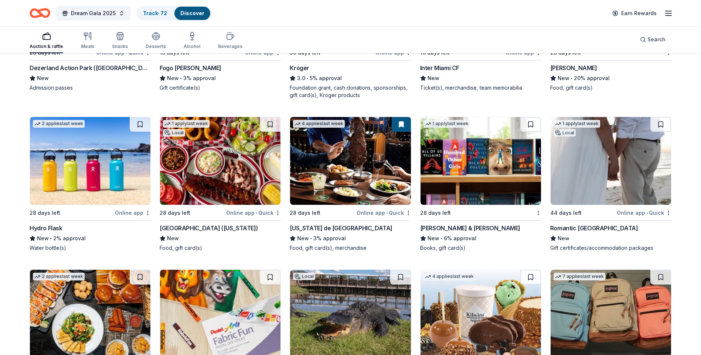
scroll to position [3678, 0]
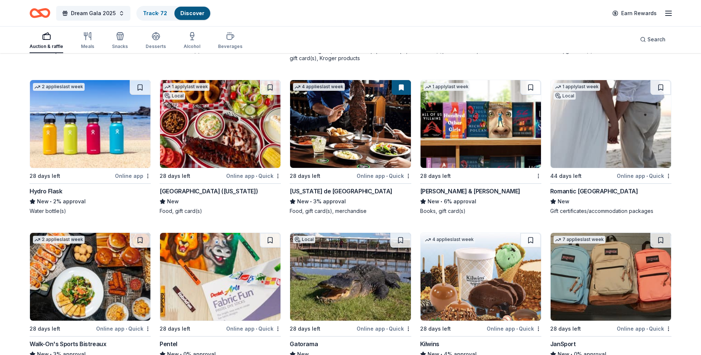
click at [459, 134] on img at bounding box center [480, 124] width 120 height 88
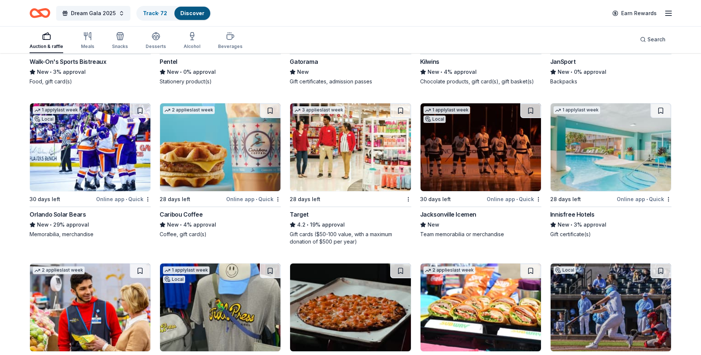
scroll to position [3974, 0]
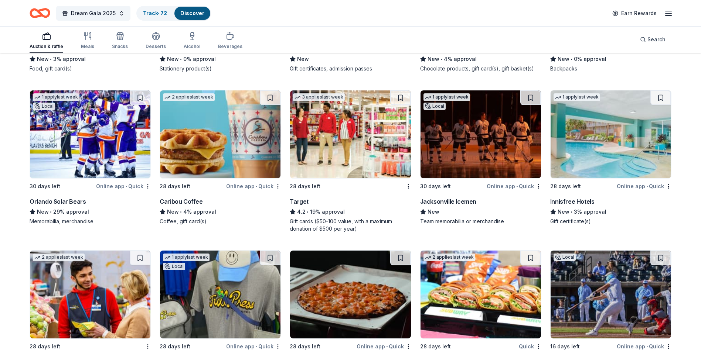
click at [360, 139] on img at bounding box center [350, 135] width 120 height 88
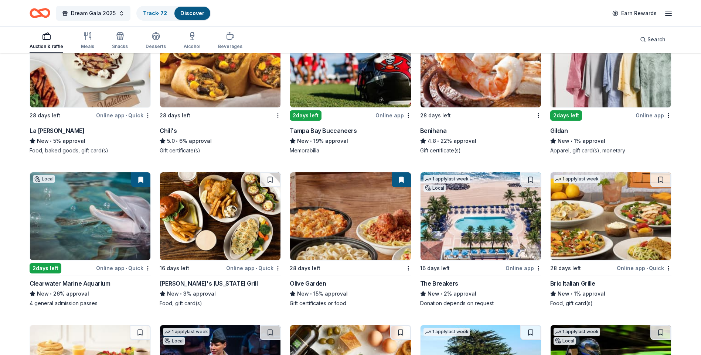
scroll to position [4445, 0]
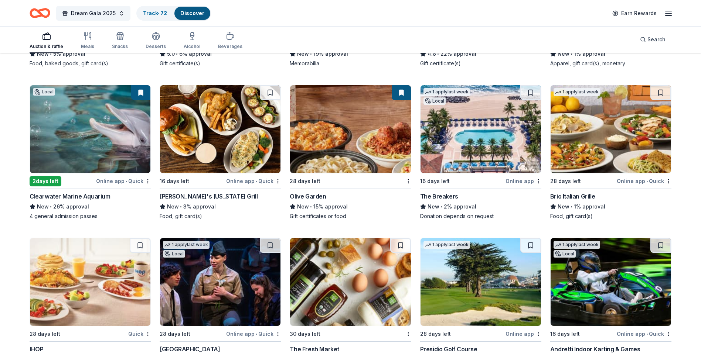
click at [103, 167] on img at bounding box center [90, 129] width 120 height 88
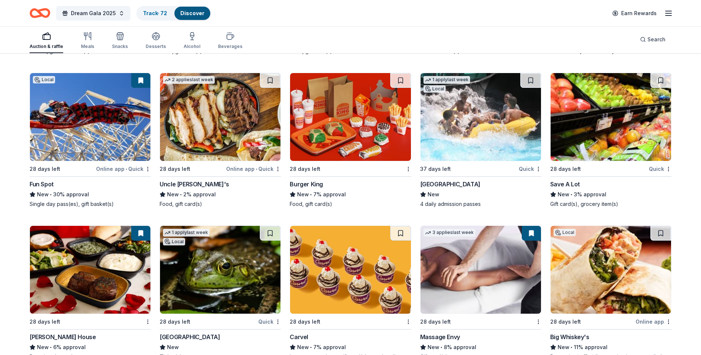
scroll to position [5913, 0]
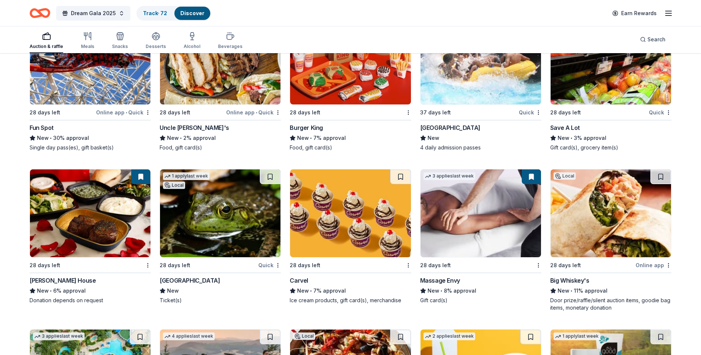
click at [512, 235] on img at bounding box center [480, 214] width 120 height 88
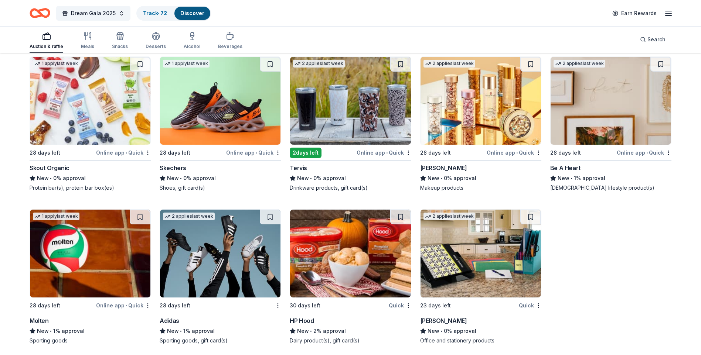
scroll to position [7779, 0]
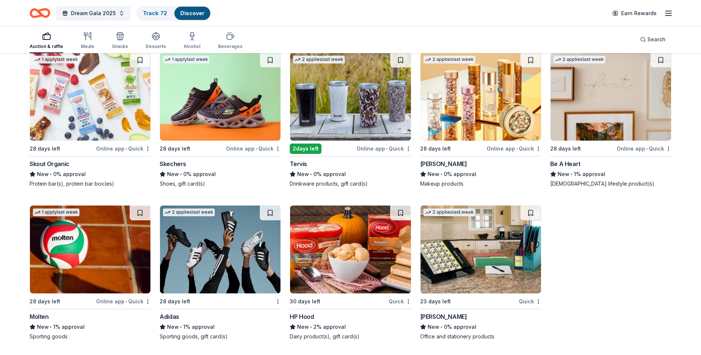
click at [217, 271] on img at bounding box center [220, 250] width 120 height 88
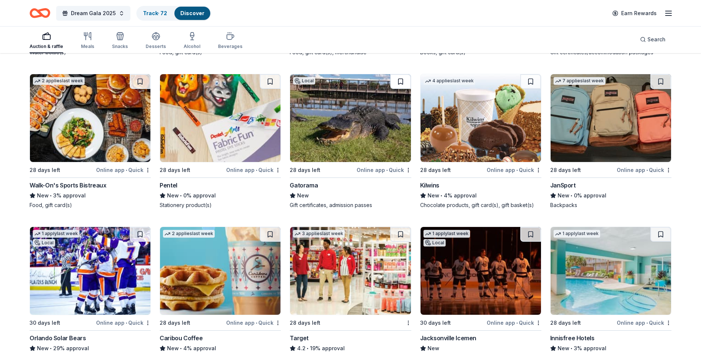
scroll to position [3714, 0]
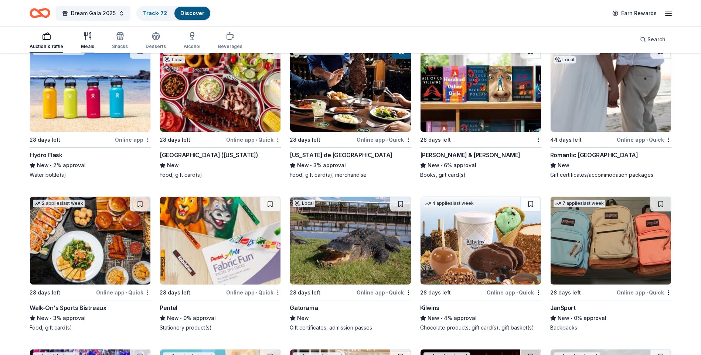
click at [81, 50] on button "Meals" at bounding box center [87, 41] width 13 height 24
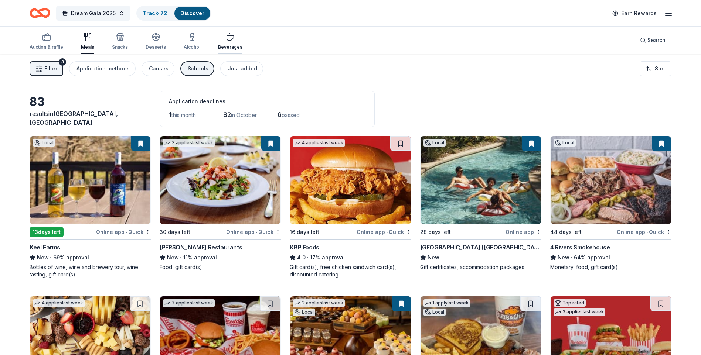
click at [221, 46] on div "Beverages" at bounding box center [230, 47] width 24 height 6
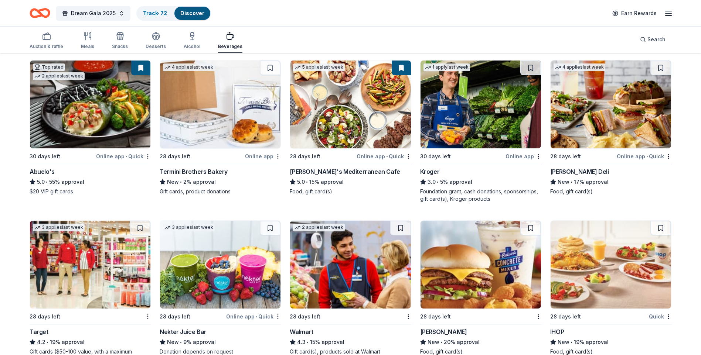
scroll to position [129, 0]
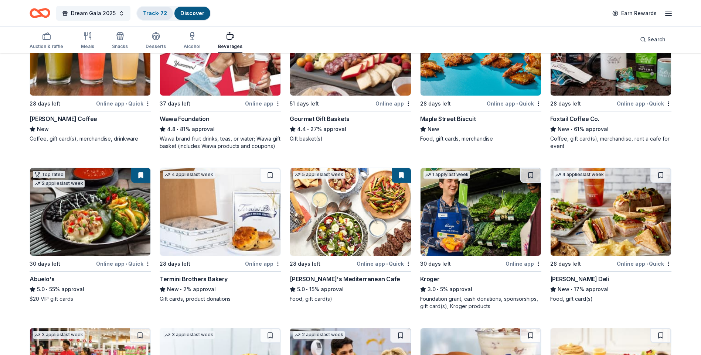
click at [167, 8] on div "Track · 72" at bounding box center [155, 13] width 36 height 13
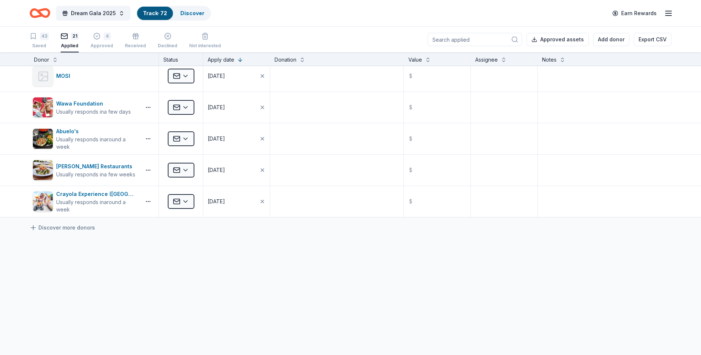
scroll to position [509, 0]
click at [609, 36] on button "Add donor" at bounding box center [611, 39] width 36 height 13
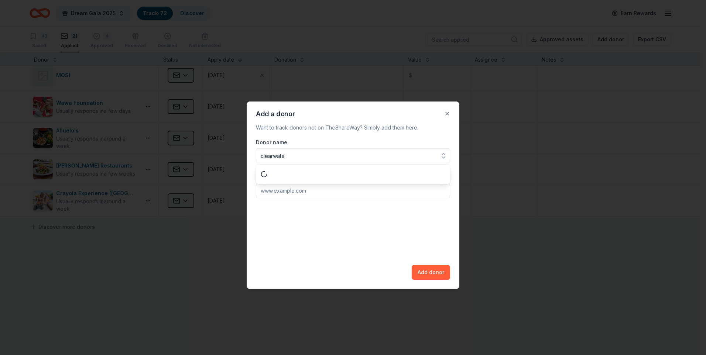
type input "clearwater"
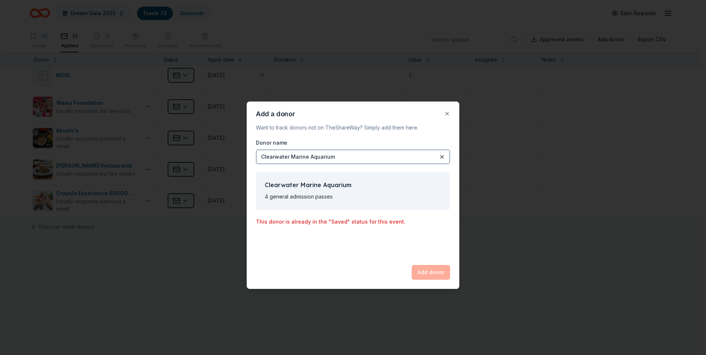
click at [300, 188] on div "Clearwater Marine Aquarium" at bounding box center [353, 185] width 177 height 9
click at [437, 270] on div "Add donor" at bounding box center [431, 272] width 38 height 15
click at [446, 116] on button "Close" at bounding box center [447, 113] width 15 height 15
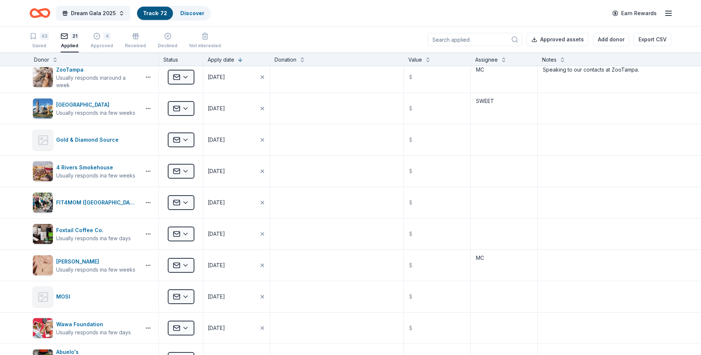
scroll to position [0, 0]
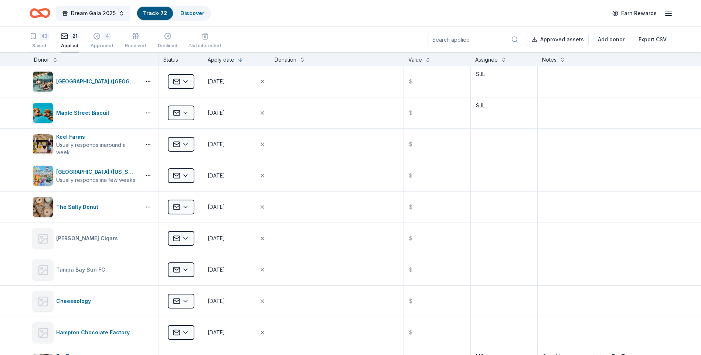
click at [38, 45] on div "Saved" at bounding box center [39, 46] width 19 height 6
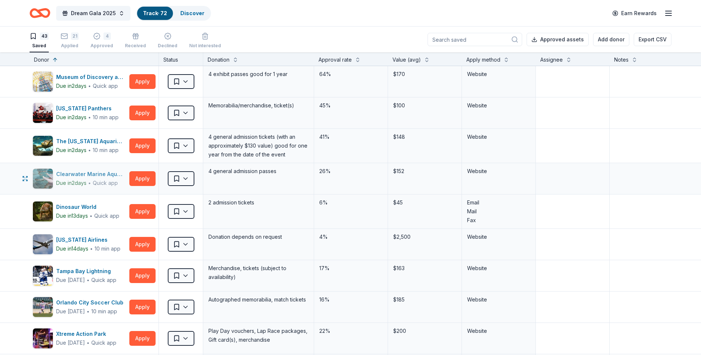
click at [97, 174] on div "Clearwater Marine Aquarium" at bounding box center [91, 174] width 70 height 9
click at [21, 181] on button "button" at bounding box center [25, 178] width 9 height 9
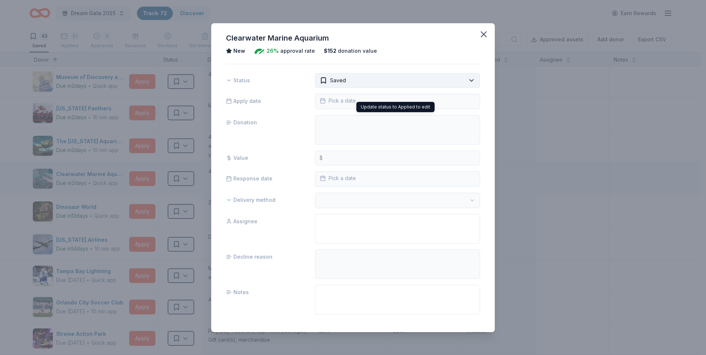
click at [423, 81] on html "Dream Gala 2025 Track · 72 Discover Earn Rewards 43 Saved 21 Applied 4 Approved…" at bounding box center [353, 177] width 706 height 355
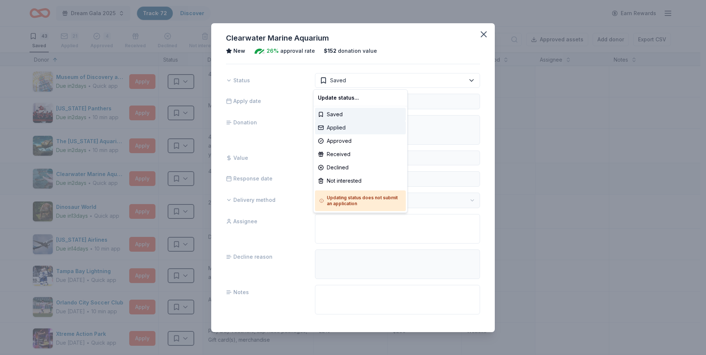
click at [350, 129] on div "Applied" at bounding box center [360, 127] width 91 height 13
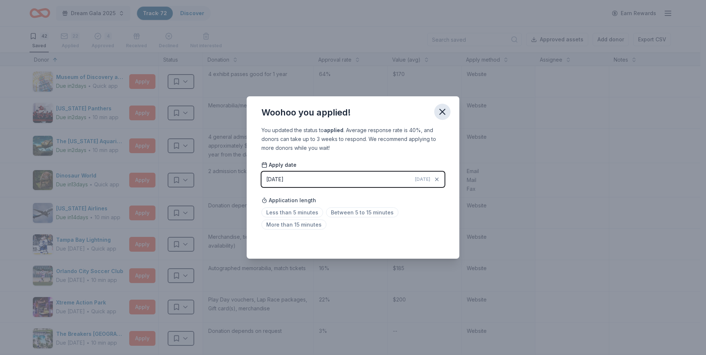
click at [446, 112] on icon "button" at bounding box center [442, 112] width 10 height 10
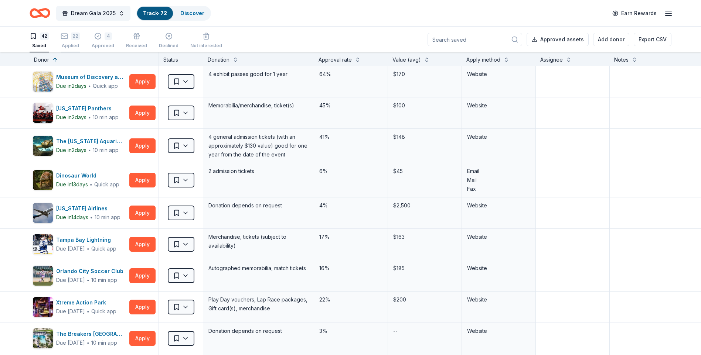
click at [75, 42] on div "22 Applied" at bounding box center [70, 41] width 19 height 16
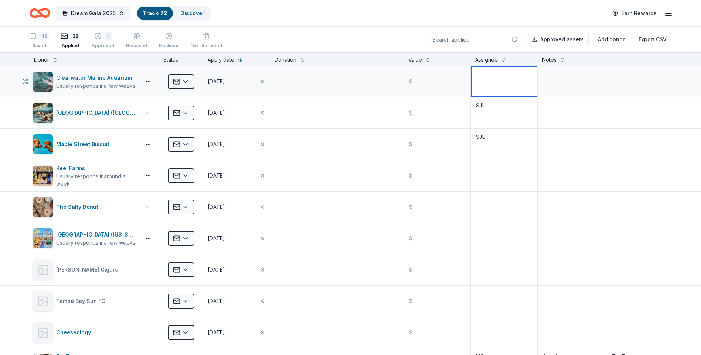
click at [498, 83] on textarea at bounding box center [503, 82] width 65 height 30
type textarea "SJL"
click at [34, 39] on icon "button" at bounding box center [33, 36] width 7 height 7
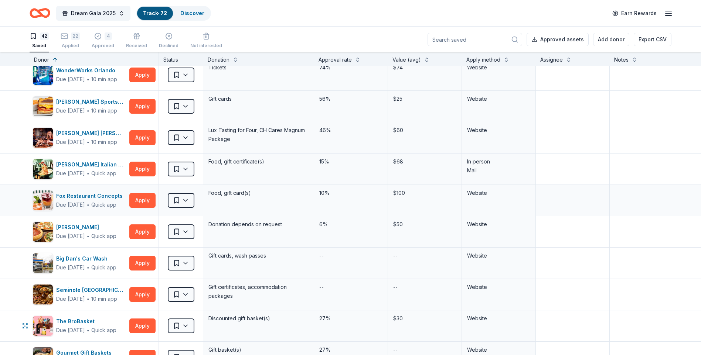
scroll to position [1072, 0]
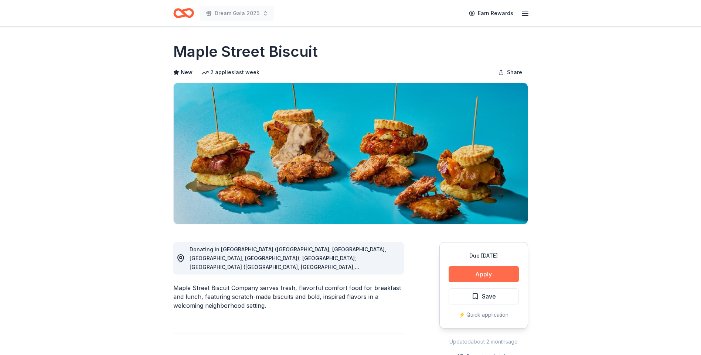
click at [492, 274] on button "Apply" at bounding box center [484, 274] width 70 height 16
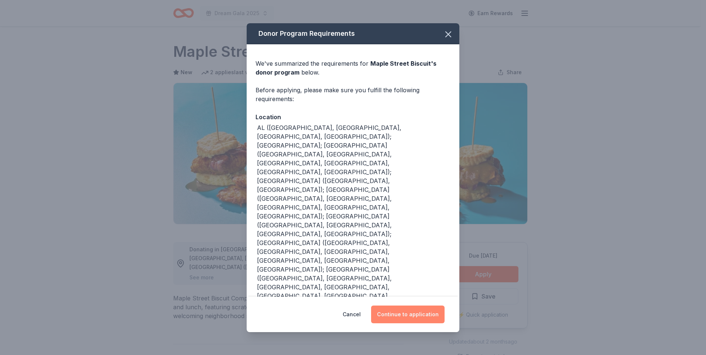
click at [412, 306] on button "Continue to application" at bounding box center [408, 315] width 74 height 18
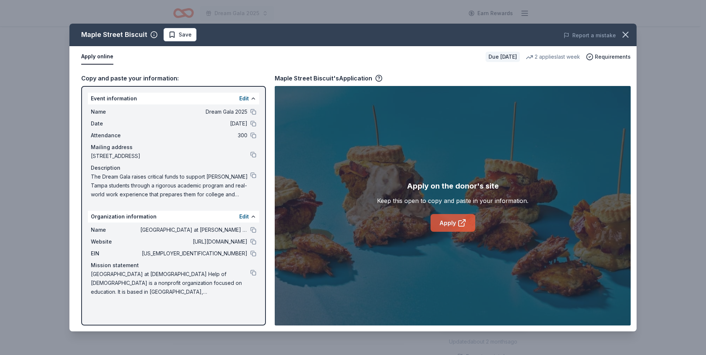
click at [461, 229] on link "Apply" at bounding box center [453, 223] width 45 height 18
click at [629, 36] on icon "button" at bounding box center [626, 35] width 10 height 10
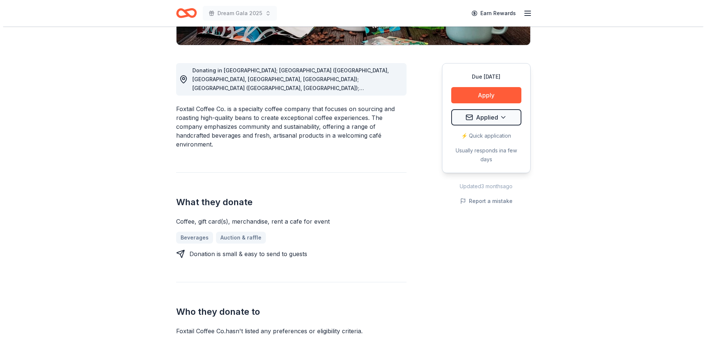
scroll to position [37, 0]
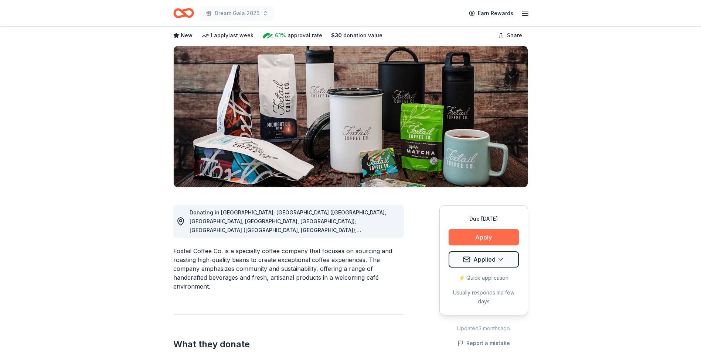
click at [478, 239] on button "Apply" at bounding box center [484, 237] width 70 height 16
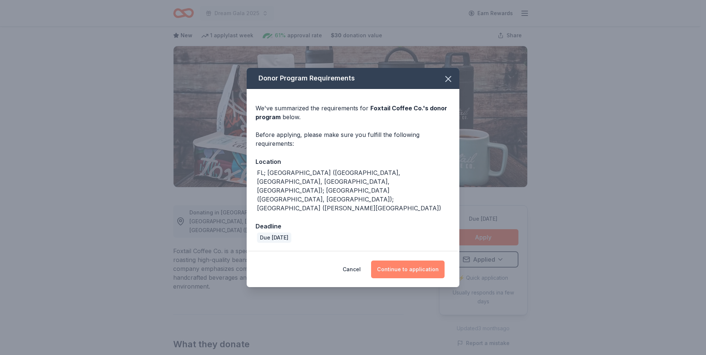
click at [402, 261] on button "Continue to application" at bounding box center [408, 270] width 74 height 18
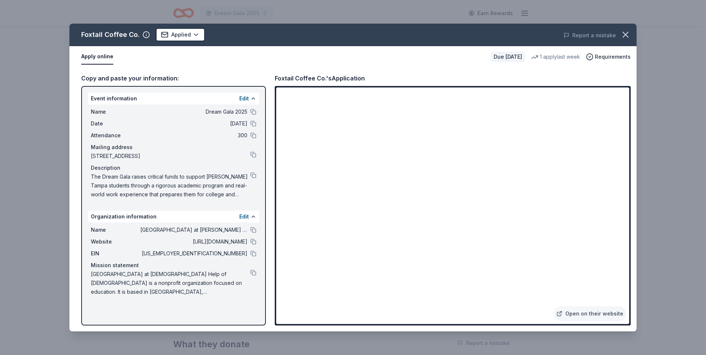
drag, startPoint x: 92, startPoint y: 176, endPoint x: 208, endPoint y: 178, distance: 116.4
click at [208, 178] on span "The Dream Gala raises critical funds to support [PERSON_NAME] Tampa students th…" at bounding box center [171, 186] width 160 height 27
click at [253, 177] on button at bounding box center [254, 176] width 6 height 6
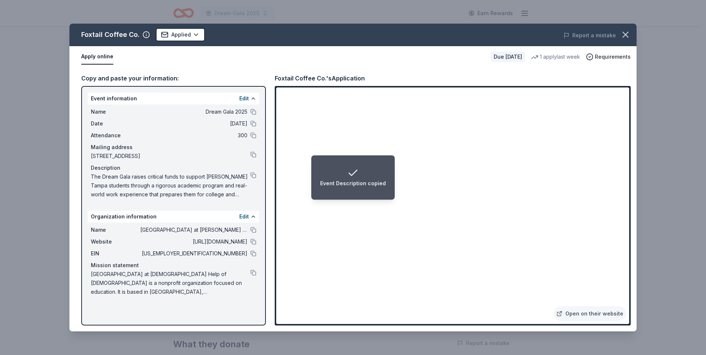
click at [138, 284] on span "[GEOGRAPHIC_DATA] at [DEMOGRAPHIC_DATA] Help of [DEMOGRAPHIC_DATA] is a nonprof…" at bounding box center [171, 283] width 160 height 27
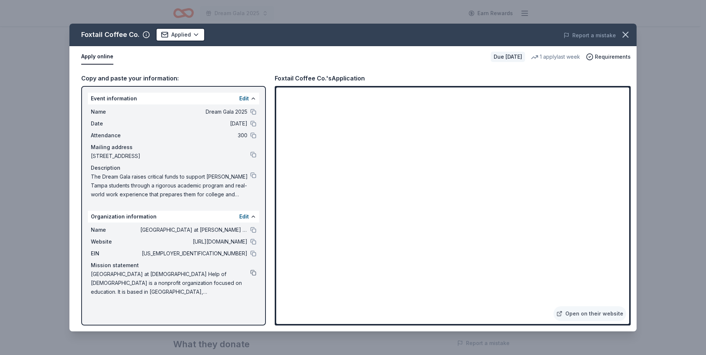
click at [251, 272] on button at bounding box center [254, 273] width 6 height 6
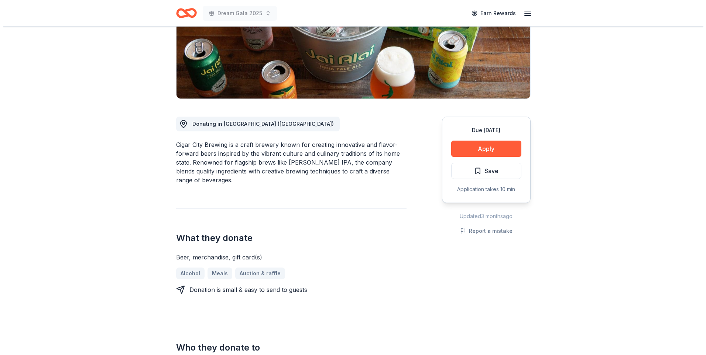
scroll to position [148, 0]
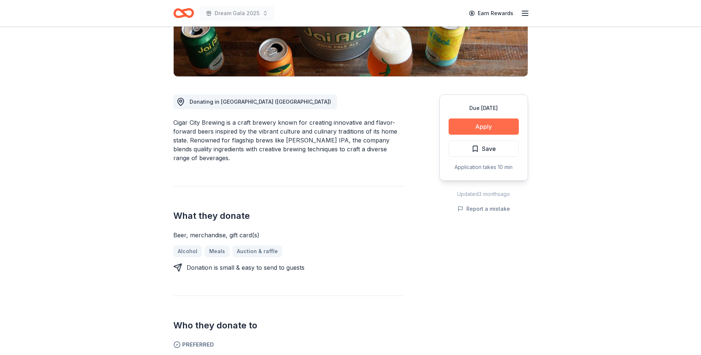
click at [473, 126] on button "Apply" at bounding box center [484, 127] width 70 height 16
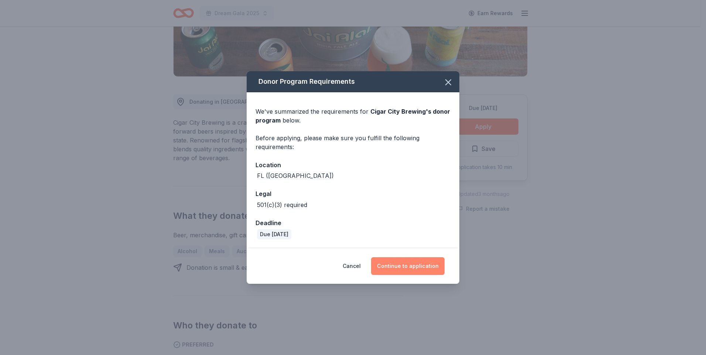
click at [420, 270] on button "Continue to application" at bounding box center [408, 267] width 74 height 18
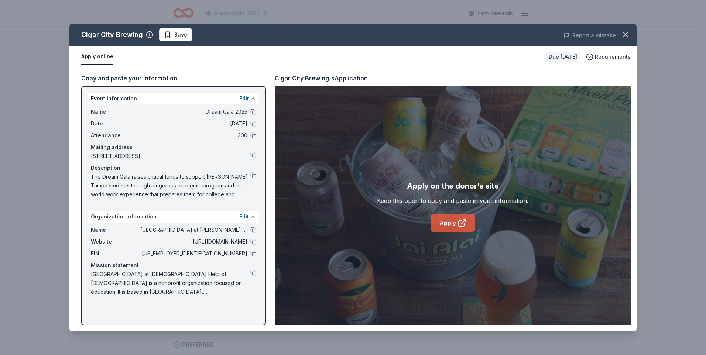
click at [466, 222] on icon at bounding box center [462, 223] width 9 height 9
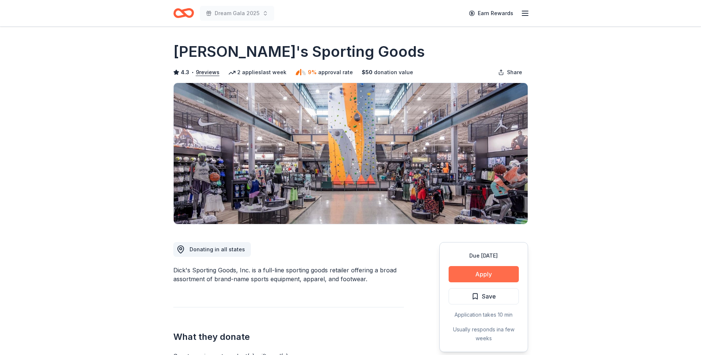
click at [495, 275] on button "Apply" at bounding box center [484, 274] width 70 height 16
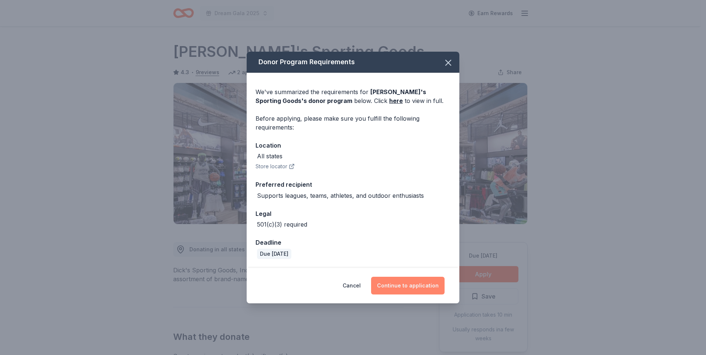
click at [407, 286] on button "Continue to application" at bounding box center [408, 286] width 74 height 18
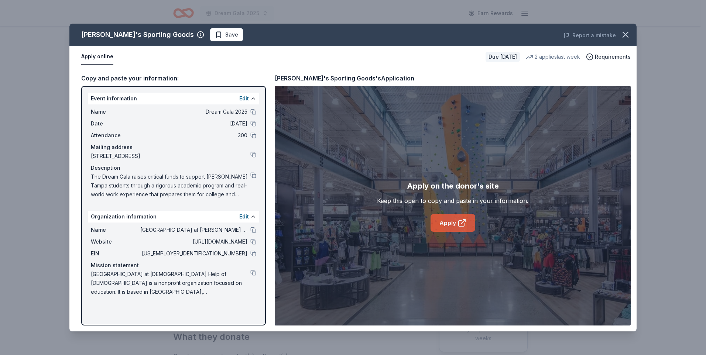
click at [450, 219] on link "Apply" at bounding box center [453, 223] width 45 height 18
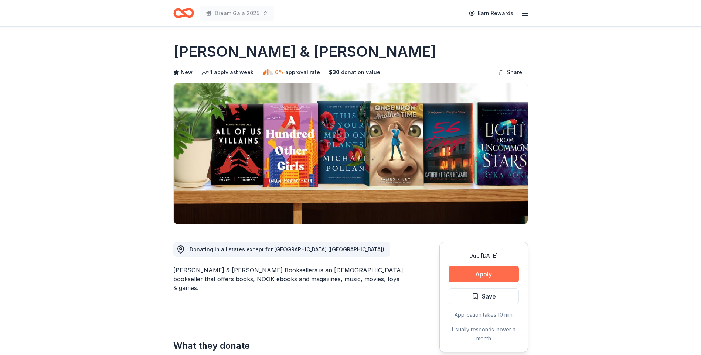
click at [489, 276] on button "Apply" at bounding box center [484, 274] width 70 height 16
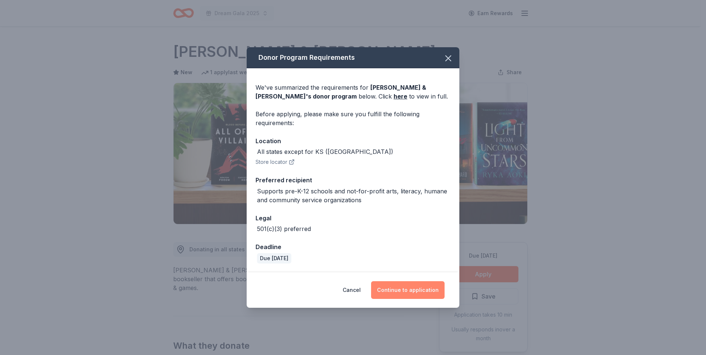
click at [400, 291] on button "Continue to application" at bounding box center [408, 291] width 74 height 18
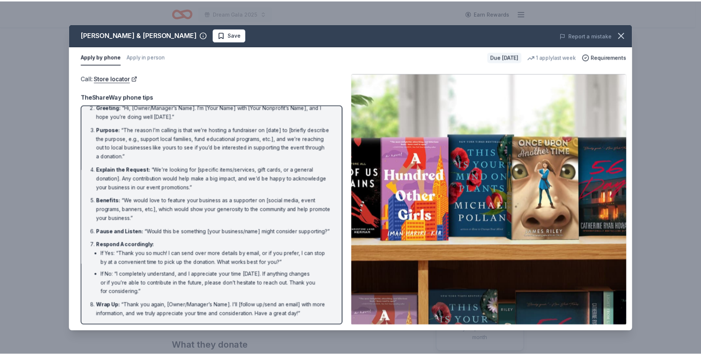
scroll to position [39, 0]
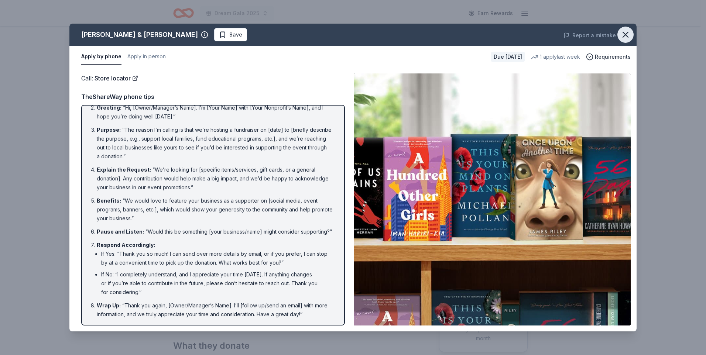
click at [629, 32] on icon "button" at bounding box center [625, 34] width 5 height 5
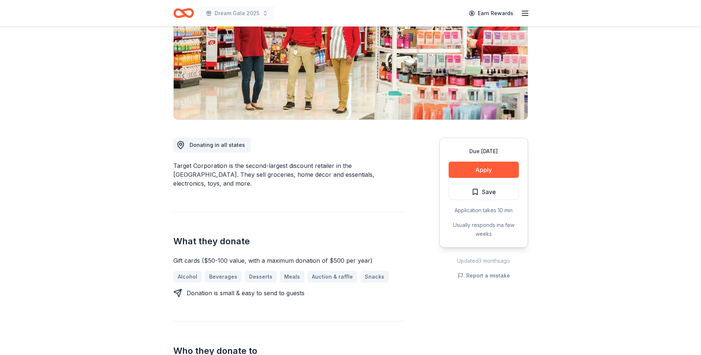
scroll to position [111, 0]
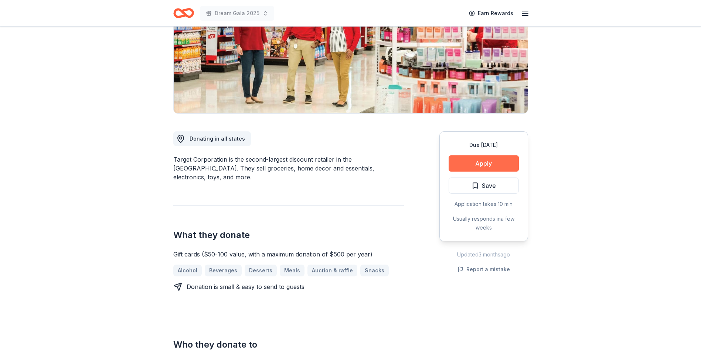
click at [499, 163] on button "Apply" at bounding box center [484, 164] width 70 height 16
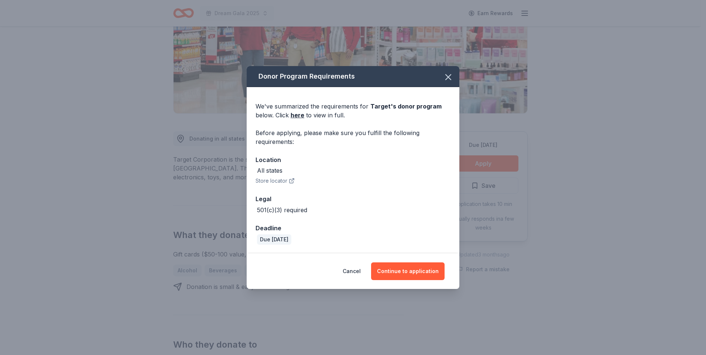
click at [417, 261] on div "Cancel Continue to application" at bounding box center [353, 271] width 213 height 35
click at [416, 272] on button "Continue to application" at bounding box center [408, 272] width 74 height 18
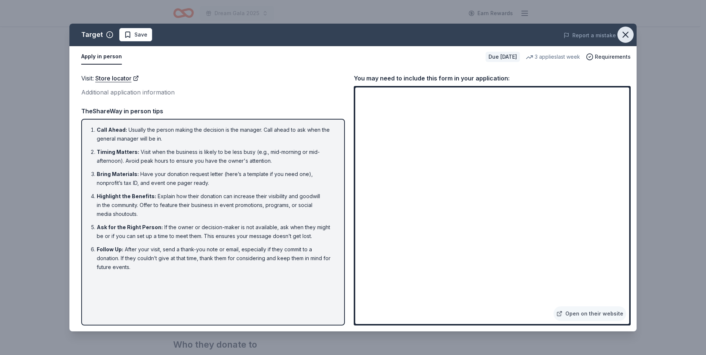
click at [630, 35] on icon "button" at bounding box center [626, 35] width 10 height 10
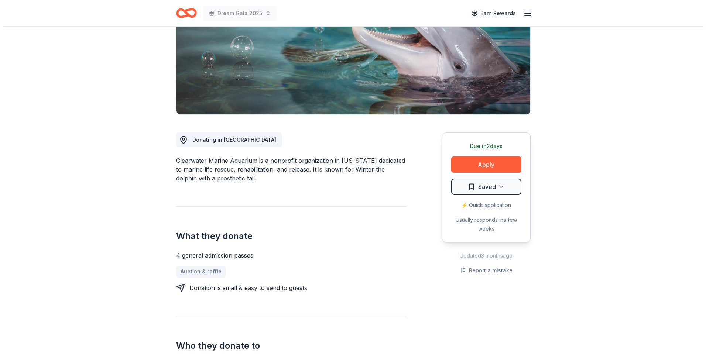
scroll to position [111, 0]
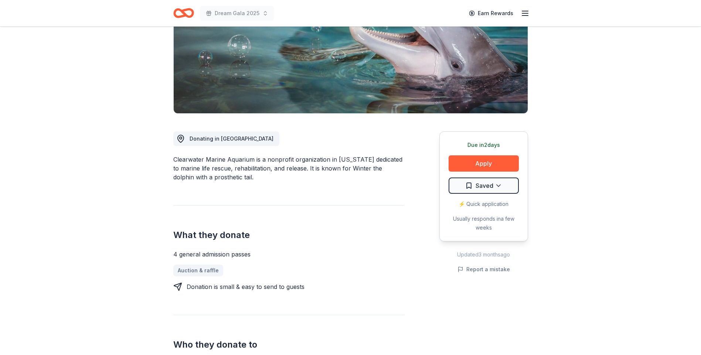
click at [488, 147] on div "Due in 2 days" at bounding box center [484, 145] width 70 height 9
click at [478, 168] on button "Apply" at bounding box center [484, 164] width 70 height 16
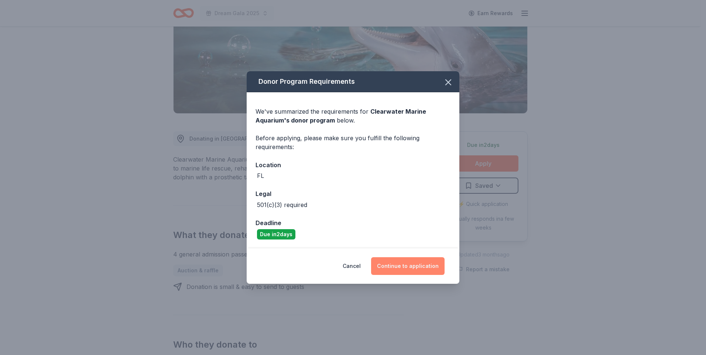
click at [404, 268] on button "Continue to application" at bounding box center [408, 267] width 74 height 18
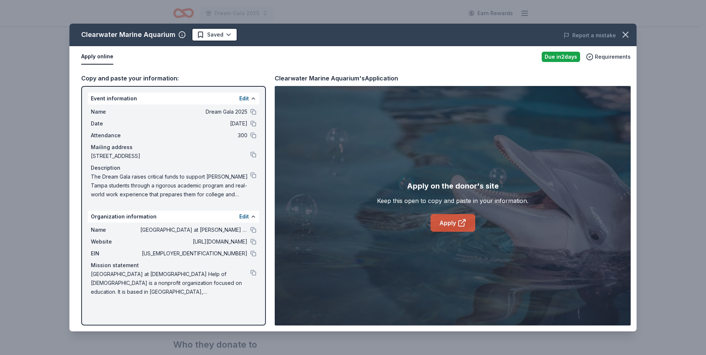
click at [466, 224] on icon at bounding box center [462, 223] width 9 height 9
click at [252, 257] on div at bounding box center [254, 254] width 6 height 6
click at [253, 254] on button at bounding box center [254, 254] width 6 height 6
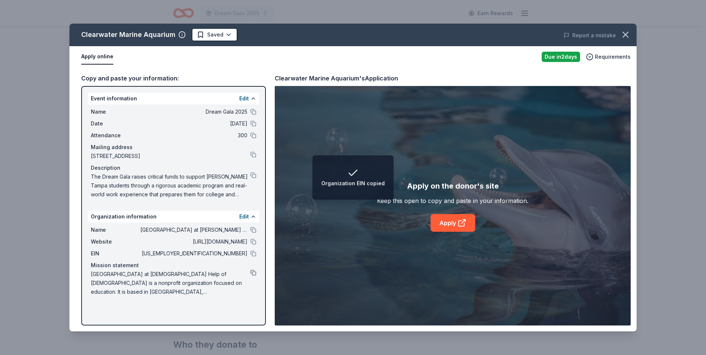
click at [255, 272] on button at bounding box center [254, 273] width 6 height 6
click at [256, 174] on div "Name Dream Gala 2025 Date 11/14/25 Attendance 300 Mailing address 6400 East Che…" at bounding box center [173, 154] width 171 height 98
click at [252, 176] on button at bounding box center [254, 176] width 6 height 6
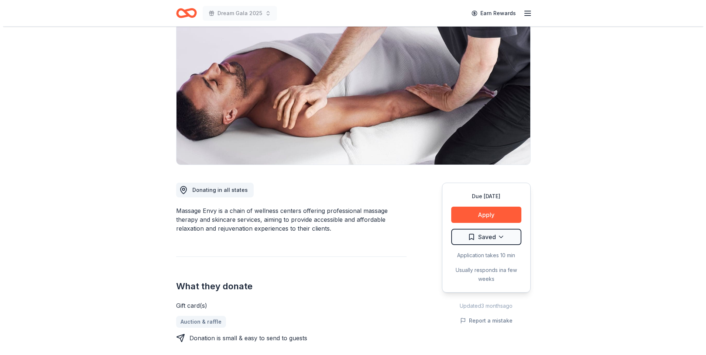
scroll to position [111, 0]
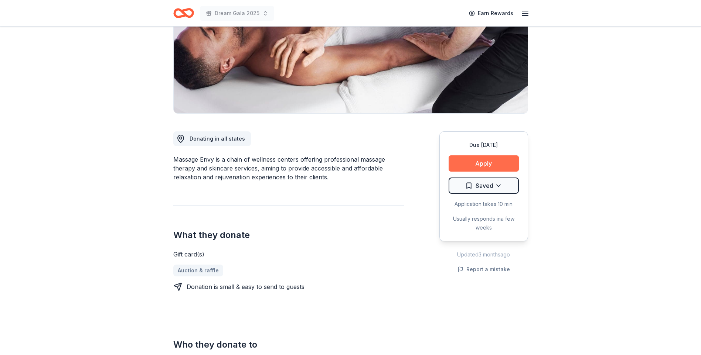
click at [502, 162] on button "Apply" at bounding box center [484, 164] width 70 height 16
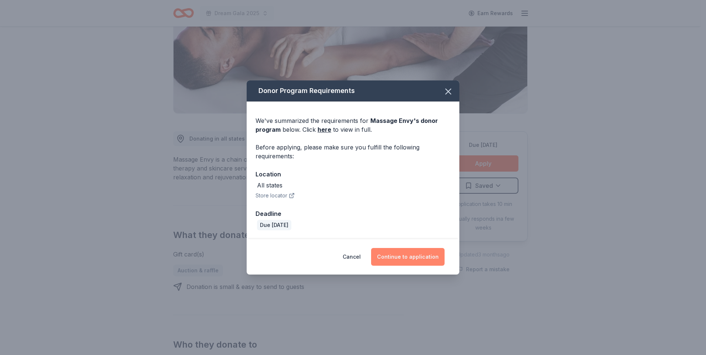
click at [414, 255] on button "Continue to application" at bounding box center [408, 257] width 74 height 18
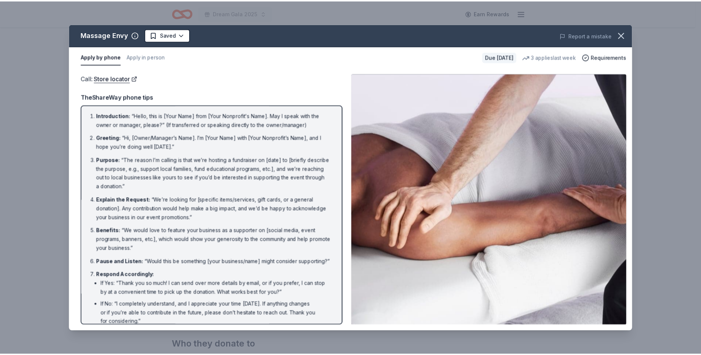
scroll to position [0, 0]
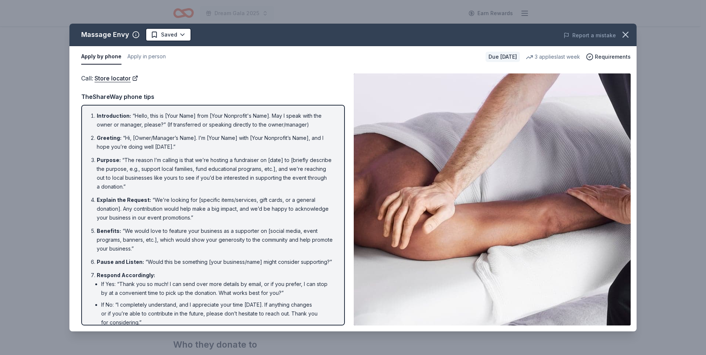
click at [616, 35] on div "Report a mistake" at bounding box center [526, 35] width 221 height 21
click at [622, 34] on icon "button" at bounding box center [626, 35] width 10 height 10
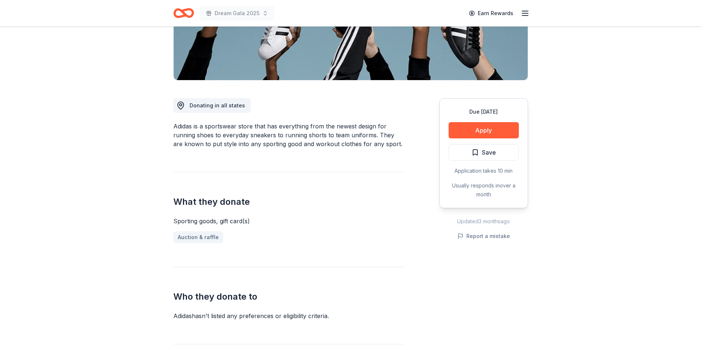
scroll to position [148, 0]
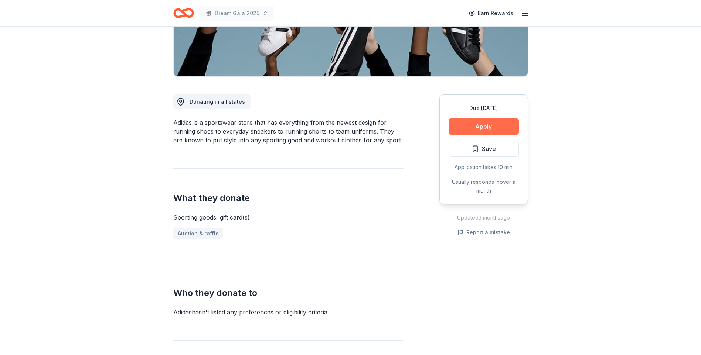
click at [501, 124] on button "Apply" at bounding box center [484, 127] width 70 height 16
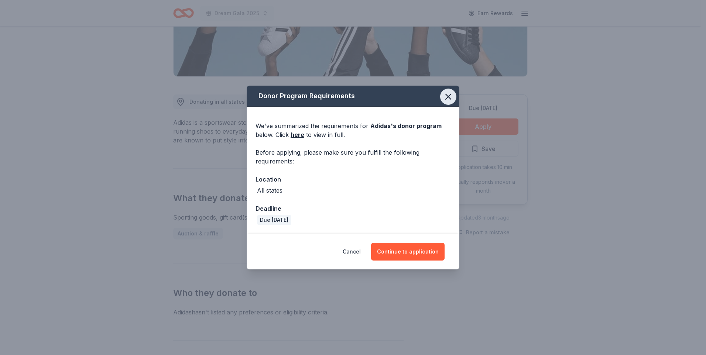
click at [451, 99] on icon "button" at bounding box center [448, 96] width 5 height 5
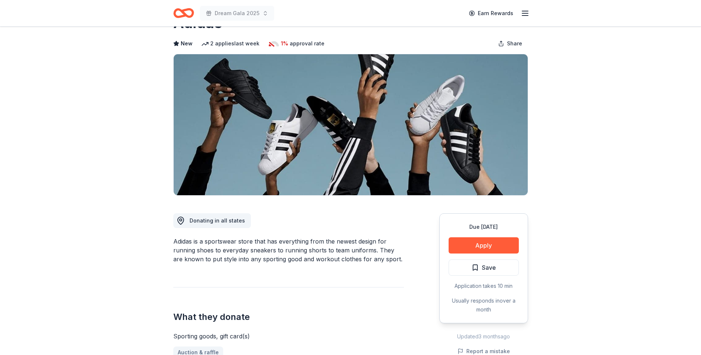
scroll to position [0, 0]
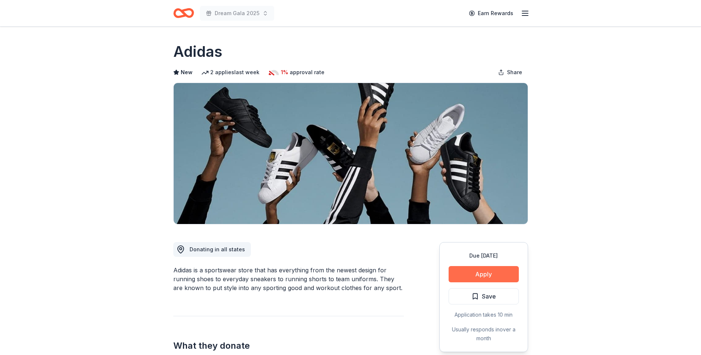
click at [494, 273] on button "Apply" at bounding box center [484, 274] width 70 height 16
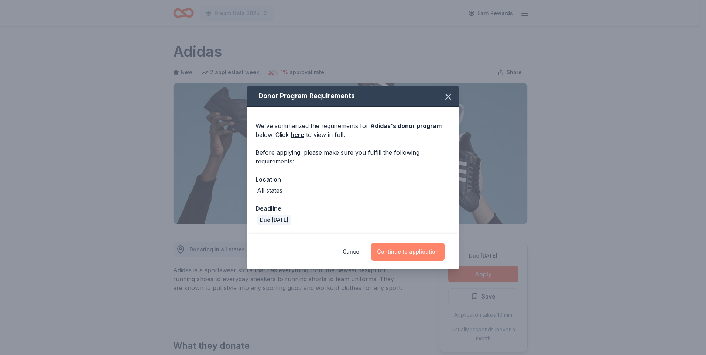
click at [388, 256] on button "Continue to application" at bounding box center [408, 252] width 74 height 18
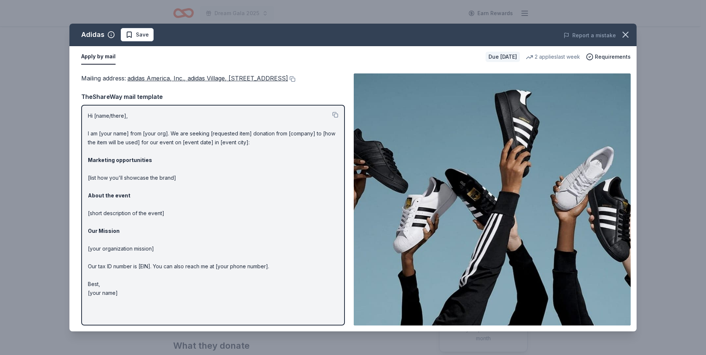
click at [211, 266] on p "Hi [name/there], I am [your name] from [your org]. We are seeking [requested it…" at bounding box center [213, 205] width 251 height 186
click at [154, 187] on p "Hi [name/there], I am [your name] from [your org]. We are seeking [requested it…" at bounding box center [213, 205] width 251 height 186
click at [630, 39] on button "button" at bounding box center [626, 35] width 16 height 16
